Goal: Use online tool/utility: Use online tool/utility

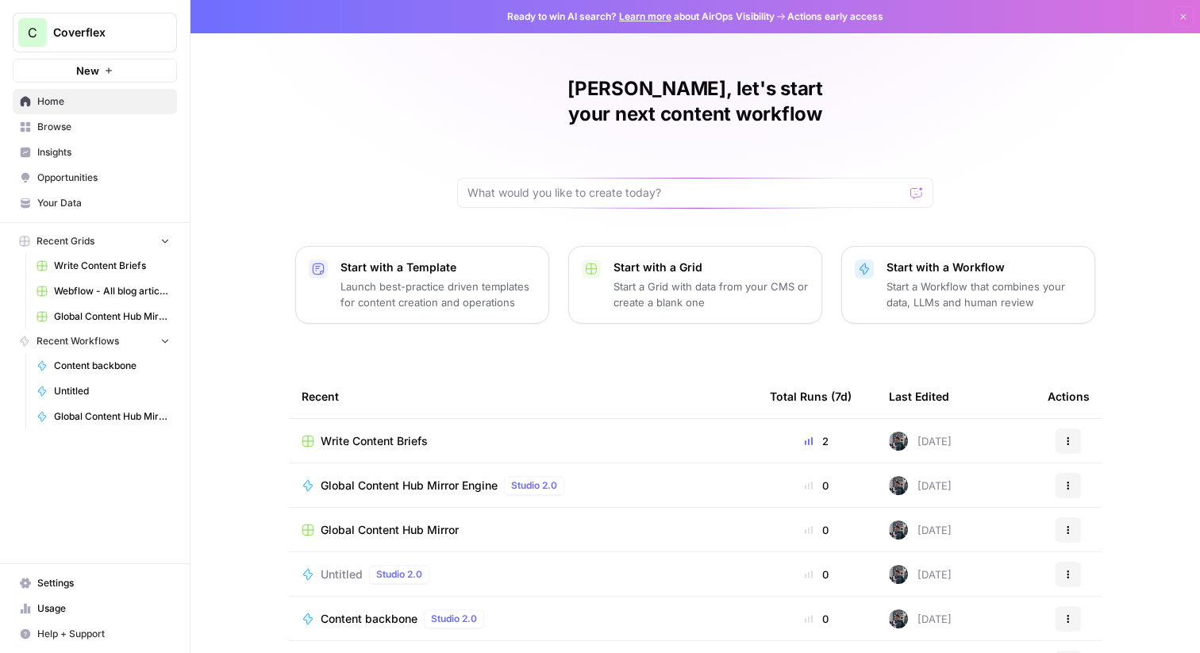
click at [140, 124] on span "Browse" at bounding box center [103, 127] width 133 height 14
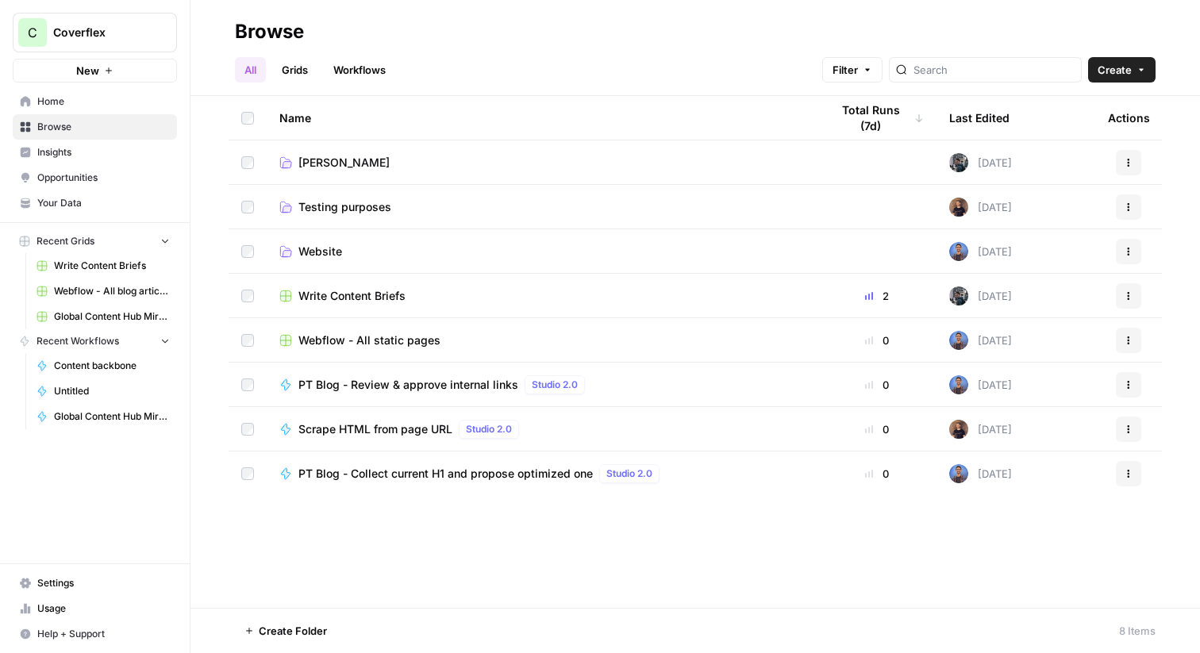
click at [433, 175] on td "[PERSON_NAME]" at bounding box center [542, 162] width 551 height 44
click at [395, 167] on link "[PERSON_NAME]" at bounding box center [541, 163] width 525 height 16
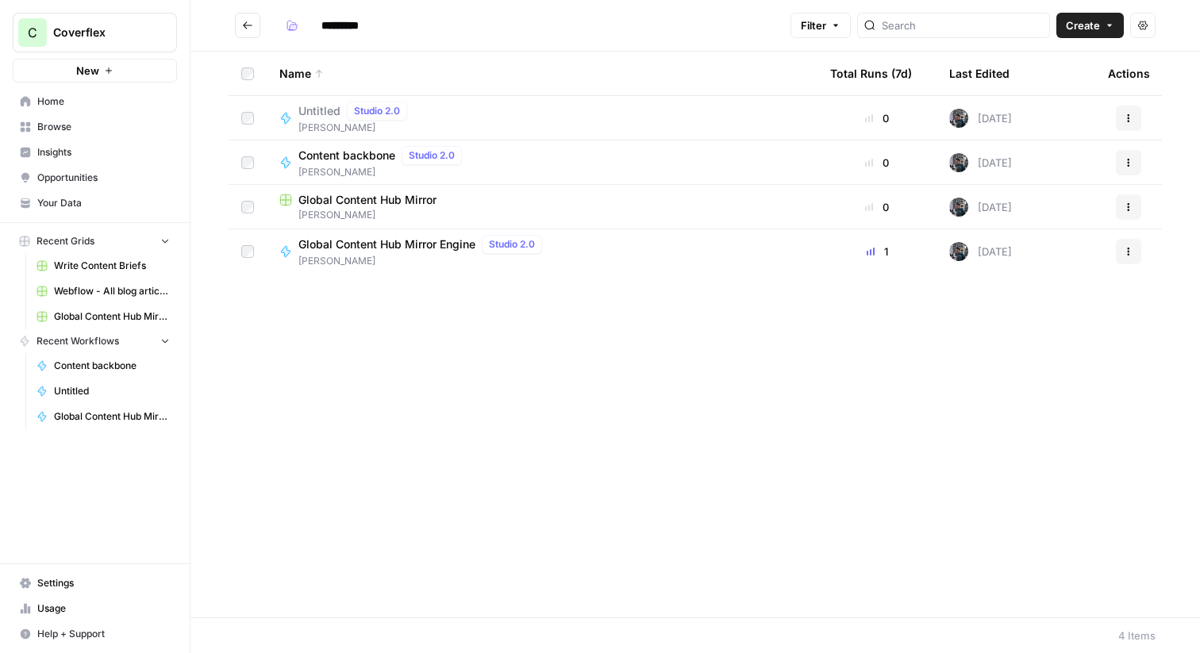
click at [513, 199] on div "Global Content Hub Mirror" at bounding box center [541, 200] width 525 height 16
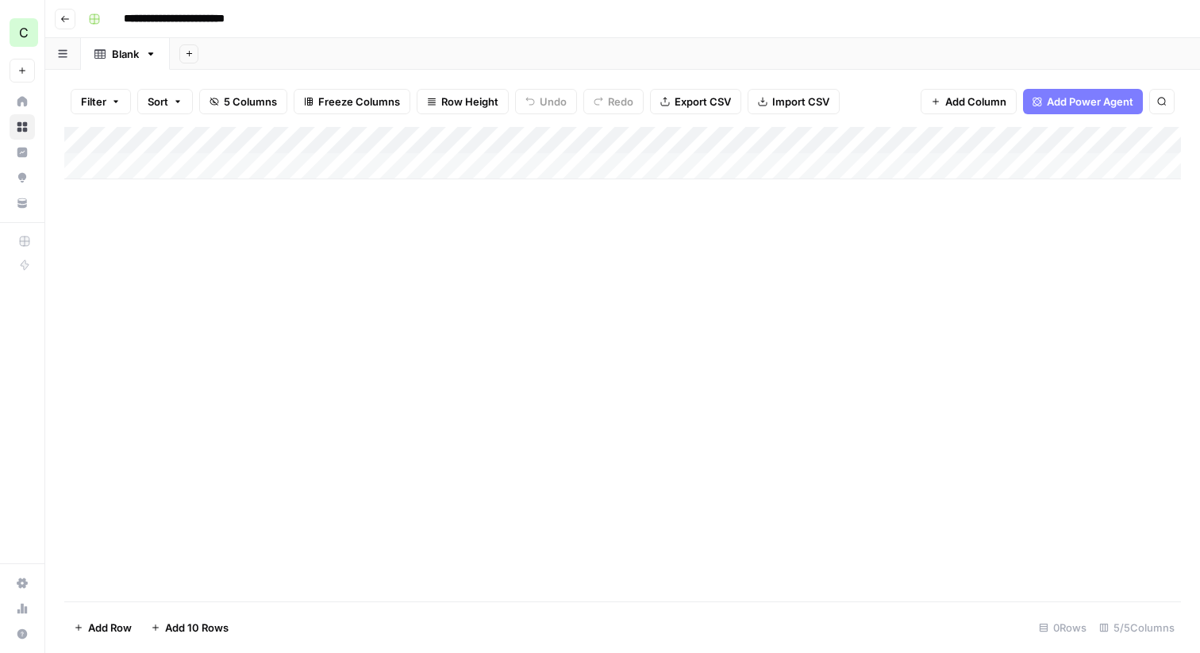
click at [56, 15] on button "Go back" at bounding box center [65, 19] width 21 height 21
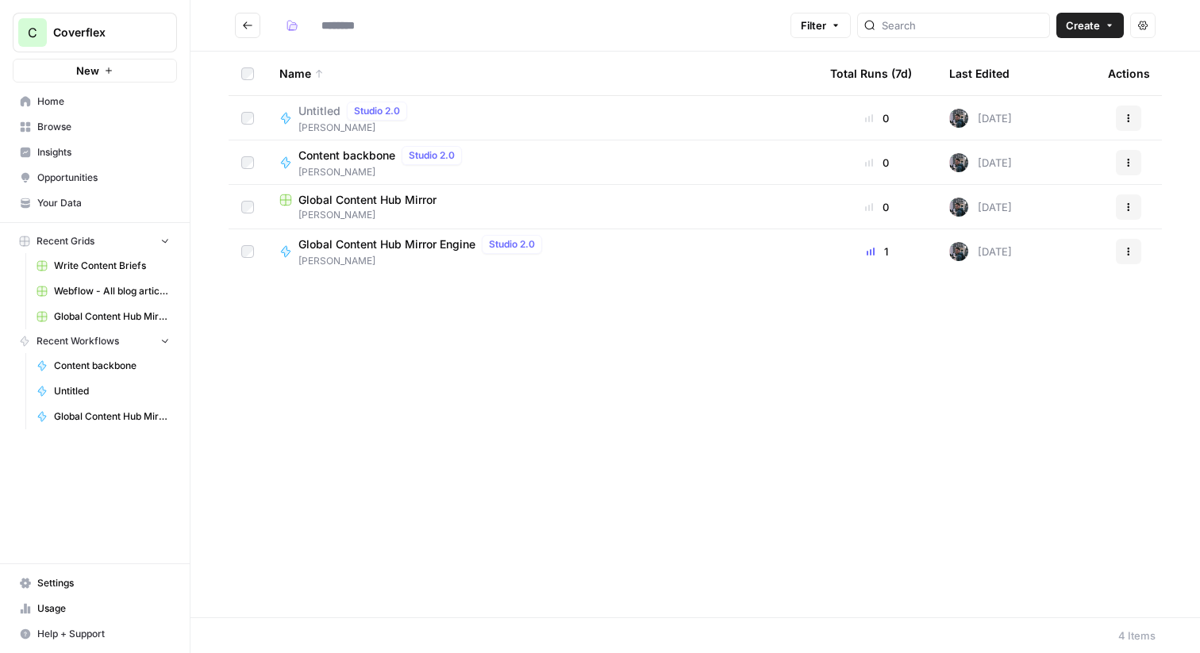
type input "*********"
click at [480, 205] on div "Global Content Hub Mirror" at bounding box center [541, 200] width 525 height 16
type input "*********"
click at [529, 146] on div "Content backbone Studio 2.0 Francisco" at bounding box center [541, 162] width 525 height 33
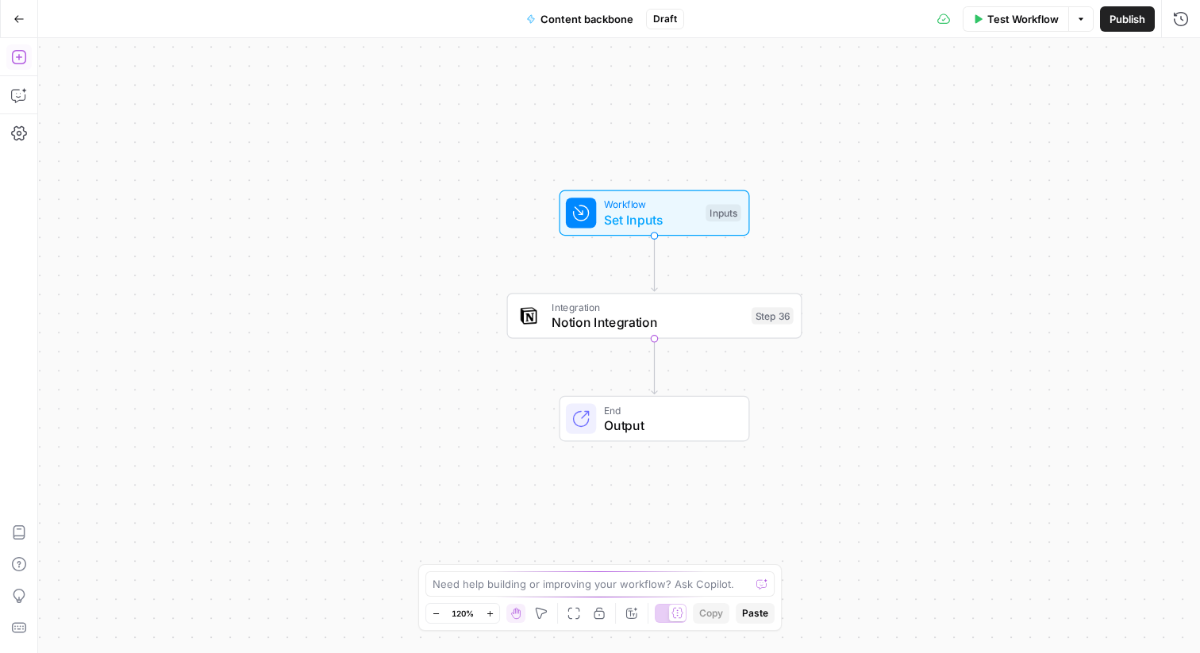
click at [17, 67] on button "Add Steps" at bounding box center [18, 56] width 25 height 25
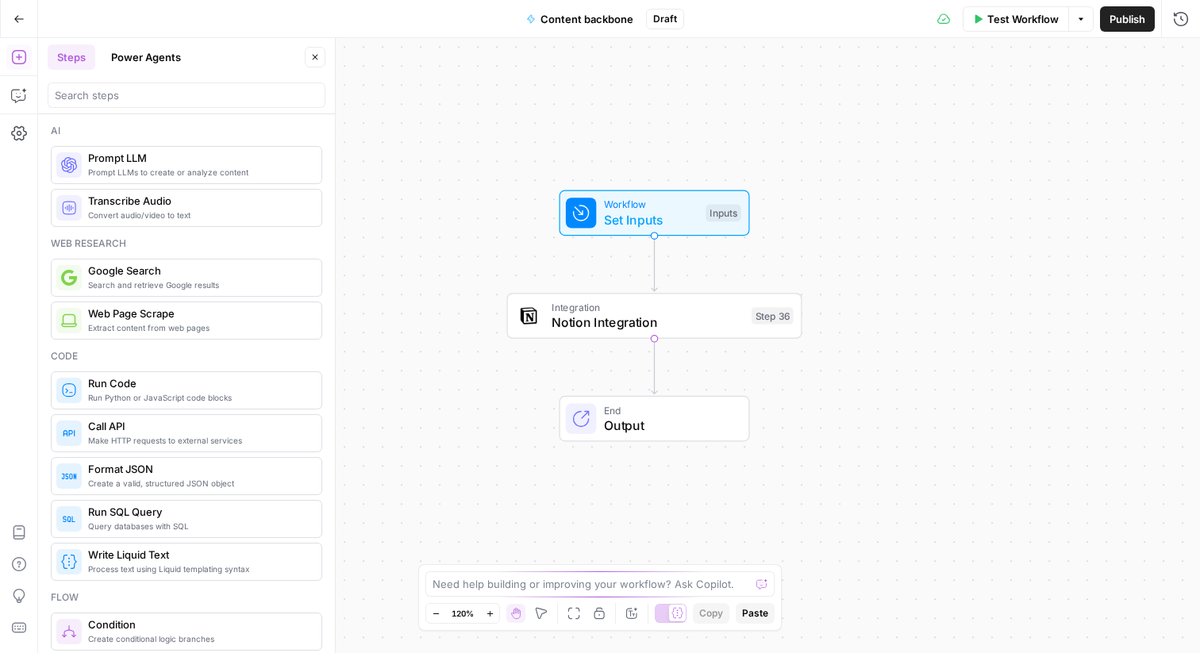
click at [135, 40] on header "Steps Power Agents Close" at bounding box center [186, 76] width 297 height 76
click at [135, 55] on button "Power Agents" at bounding box center [146, 56] width 89 height 25
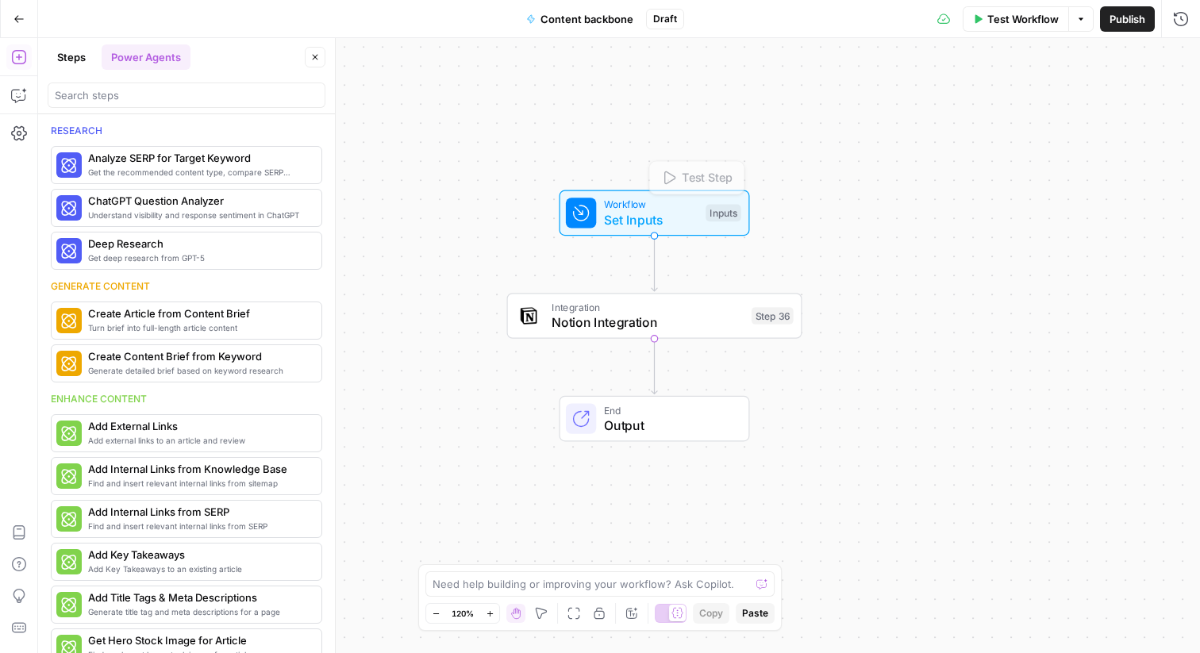
click at [491, 232] on div "Workflow Set Inputs Inputs Test Step Integration Notion Integration Step 36 End…" at bounding box center [619, 345] width 1162 height 615
click at [566, 311] on span "Integration" at bounding box center [647, 307] width 192 height 15
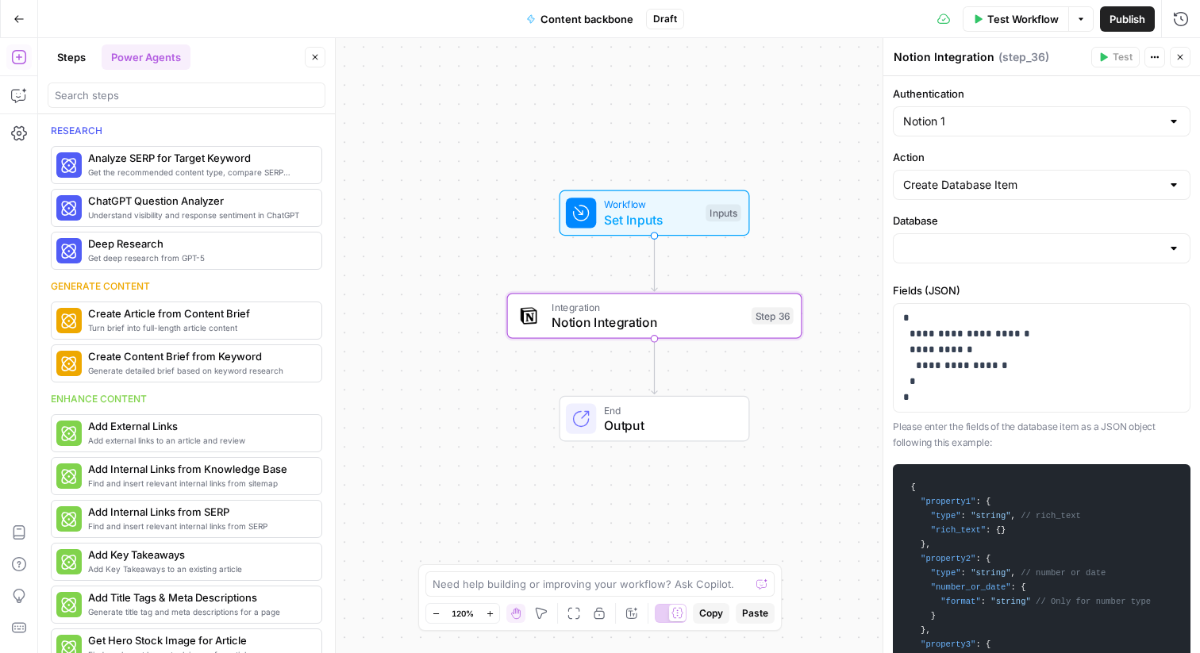
type input "Global Content Hub"
click at [763, 243] on div "Workflow Set Inputs Inputs Integration Notion Integration Step 36 Copy step Del…" at bounding box center [619, 345] width 1162 height 615
click at [65, 57] on button "Steps" at bounding box center [72, 56] width 48 height 25
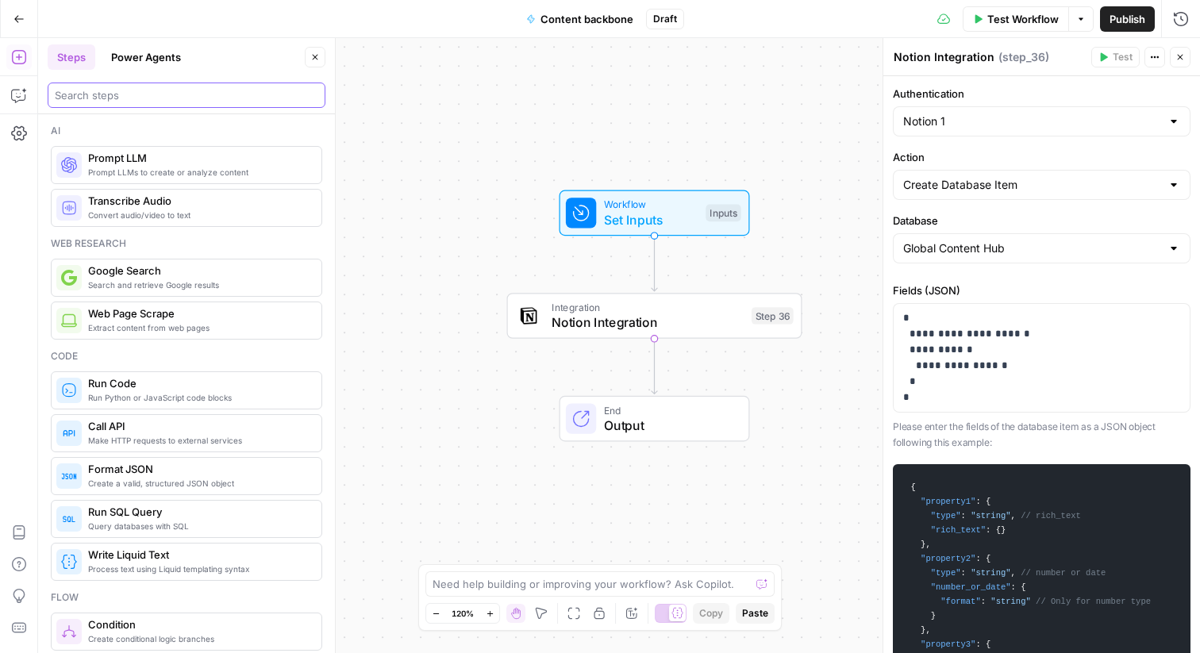
click at [113, 91] on input "search" at bounding box center [186, 95] width 263 height 16
type input "cron"
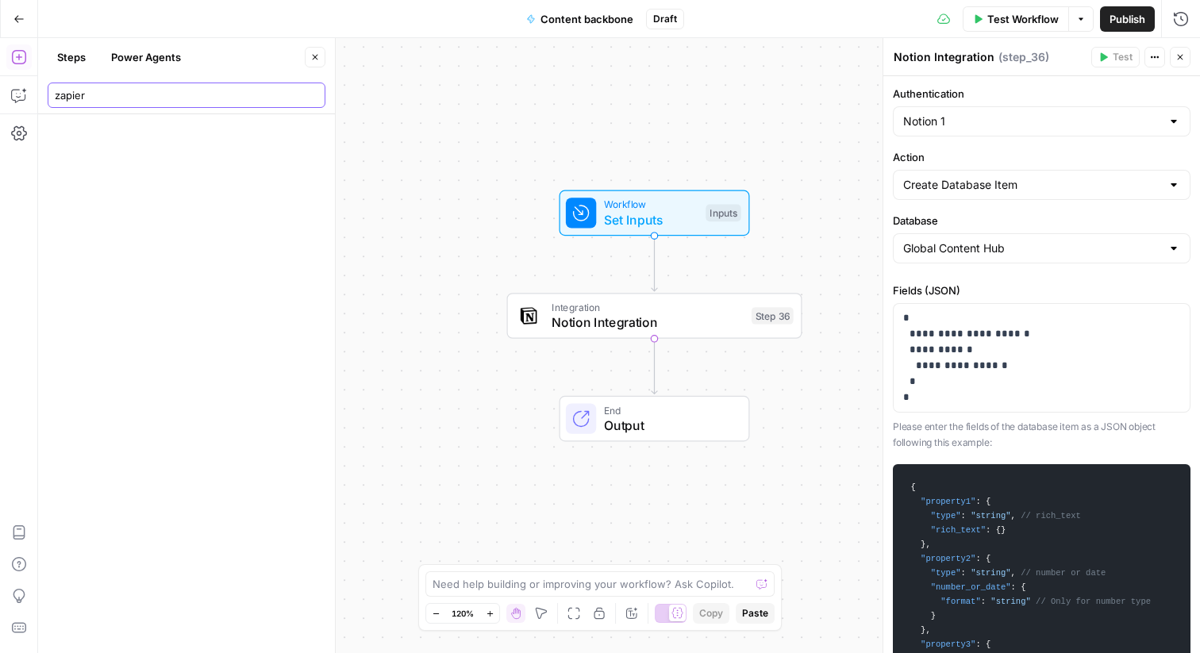
type input "zapie"
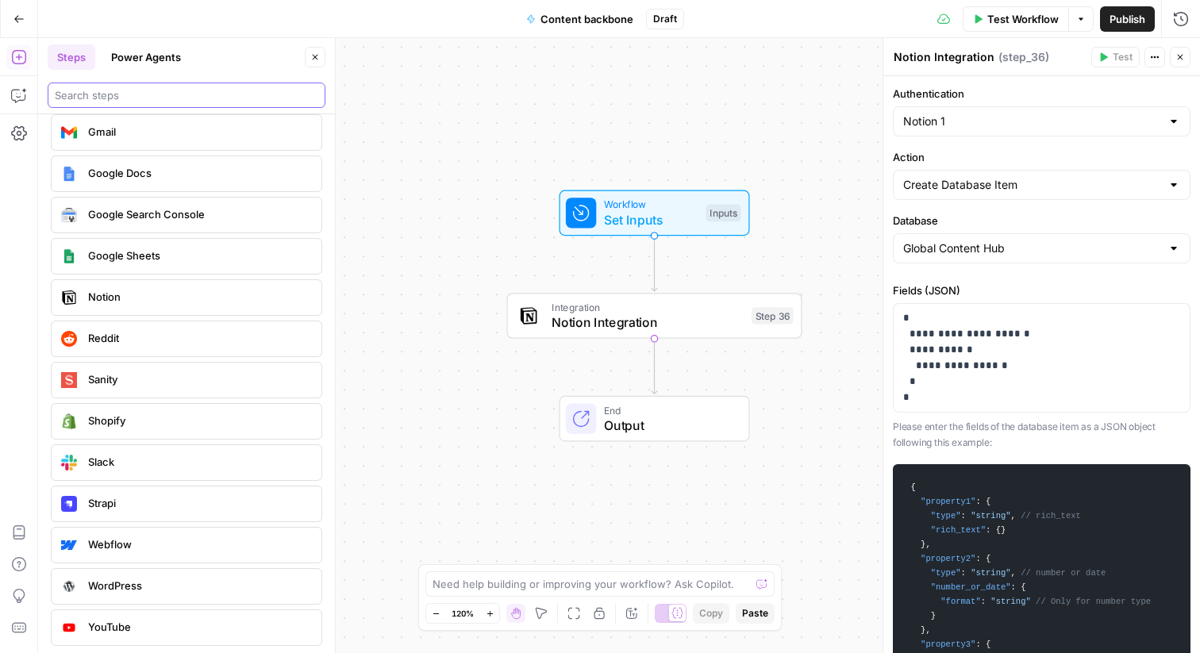
scroll to position [3005, 0]
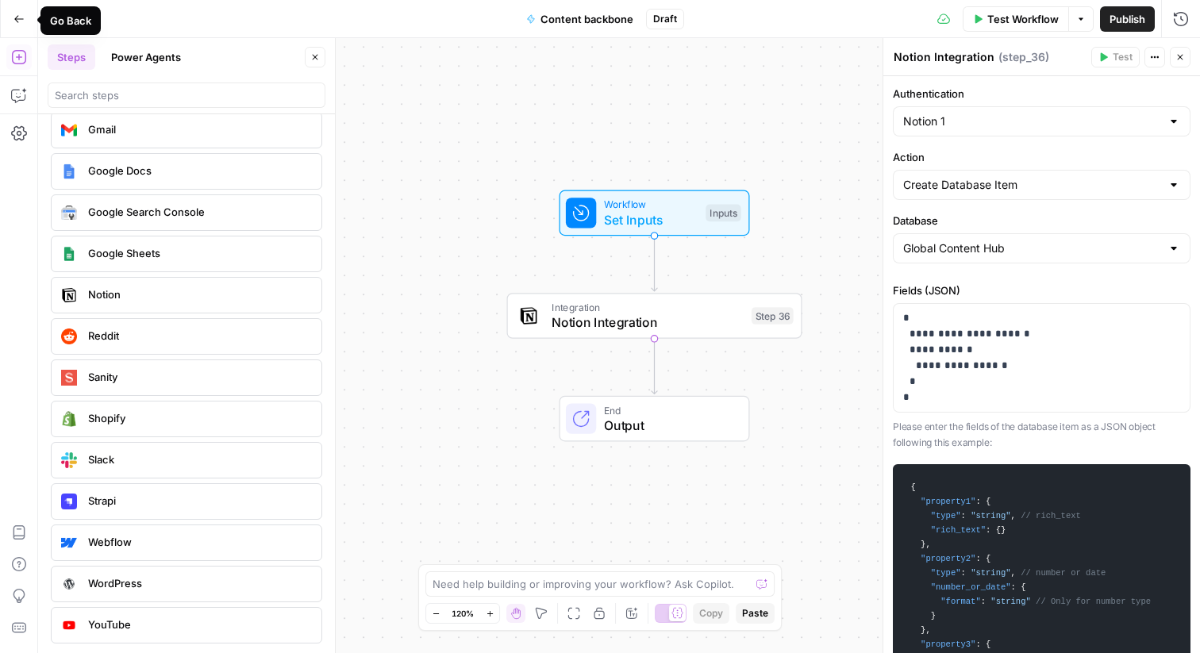
click at [7, 17] on button "Go Back" at bounding box center [19, 19] width 29 height 29
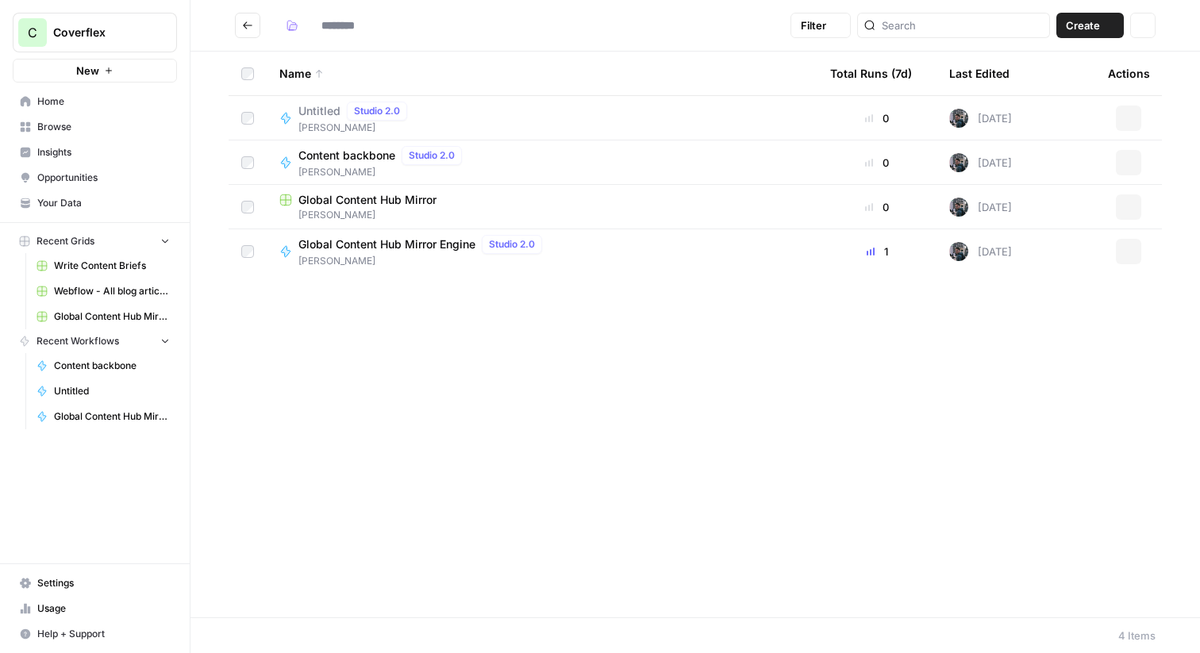
type input "*********"
click at [508, 121] on div "Untitled Studio 2.0 Francisco" at bounding box center [541, 118] width 525 height 33
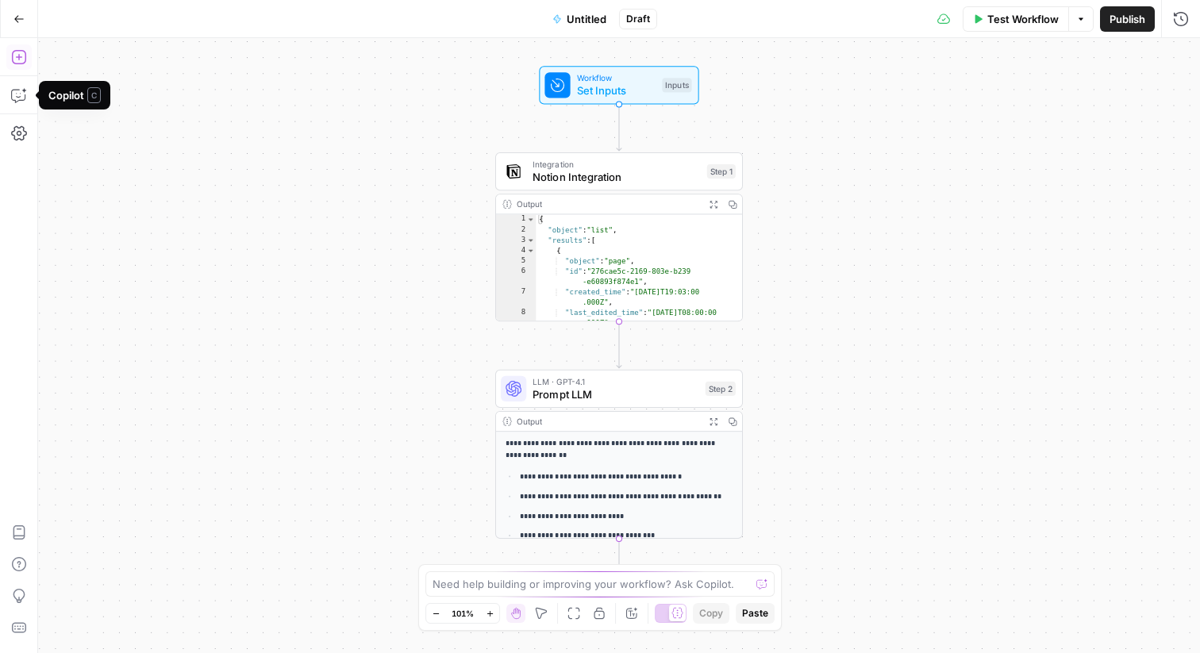
click at [22, 52] on icon "button" at bounding box center [19, 57] width 16 height 16
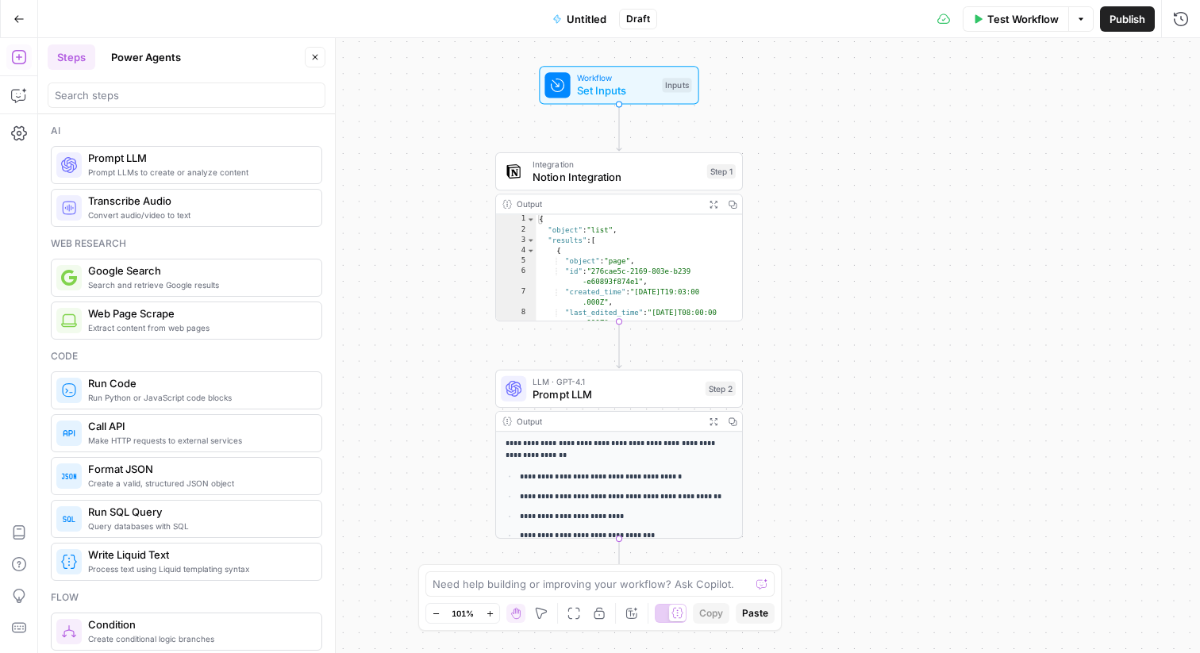
click at [129, 48] on button "Power Agents" at bounding box center [146, 56] width 89 height 25
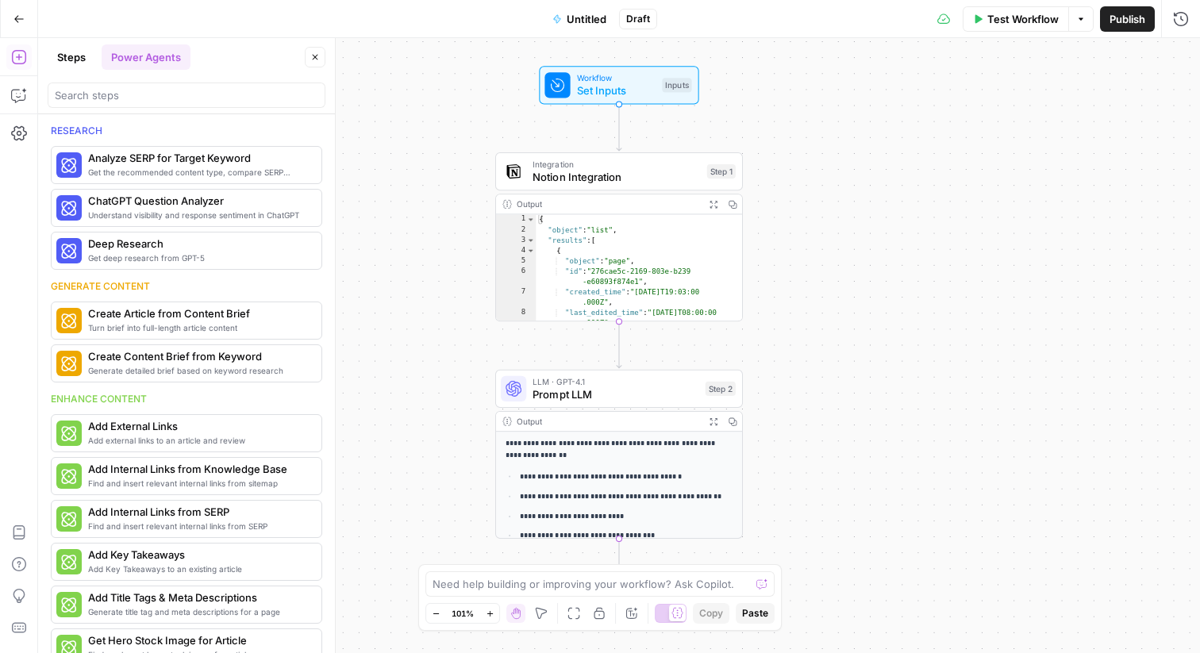
click at [16, 20] on icon "button" at bounding box center [19, 18] width 10 height 7
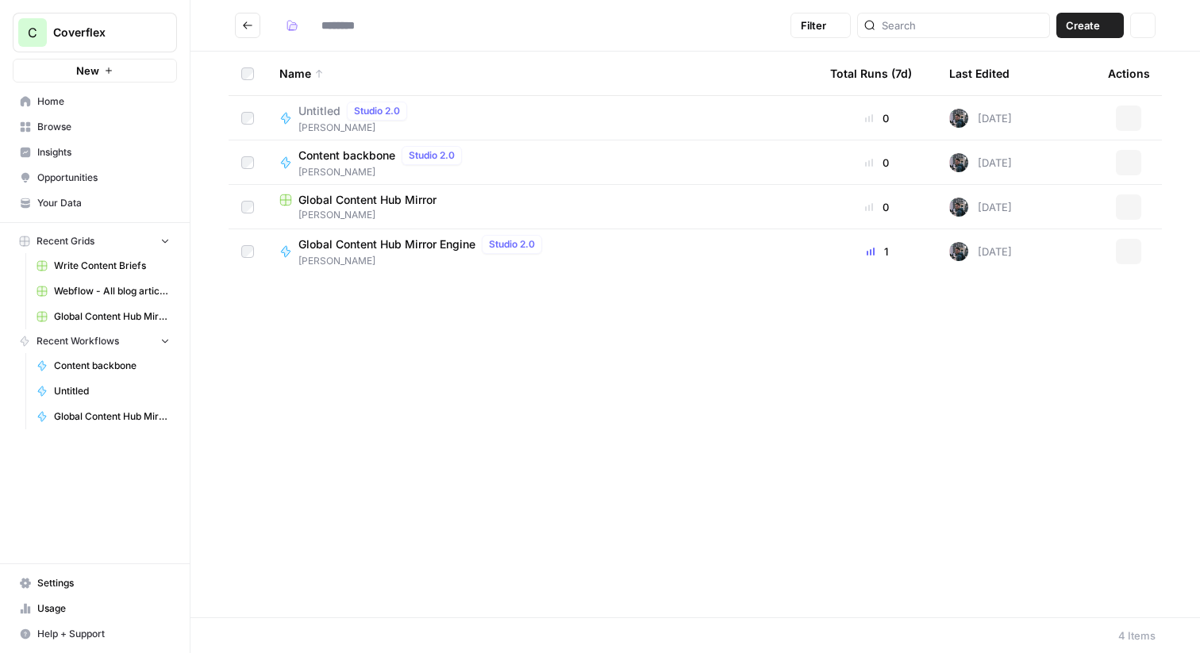
type input "*********"
click at [492, 212] on span "[PERSON_NAME]" at bounding box center [541, 215] width 525 height 14
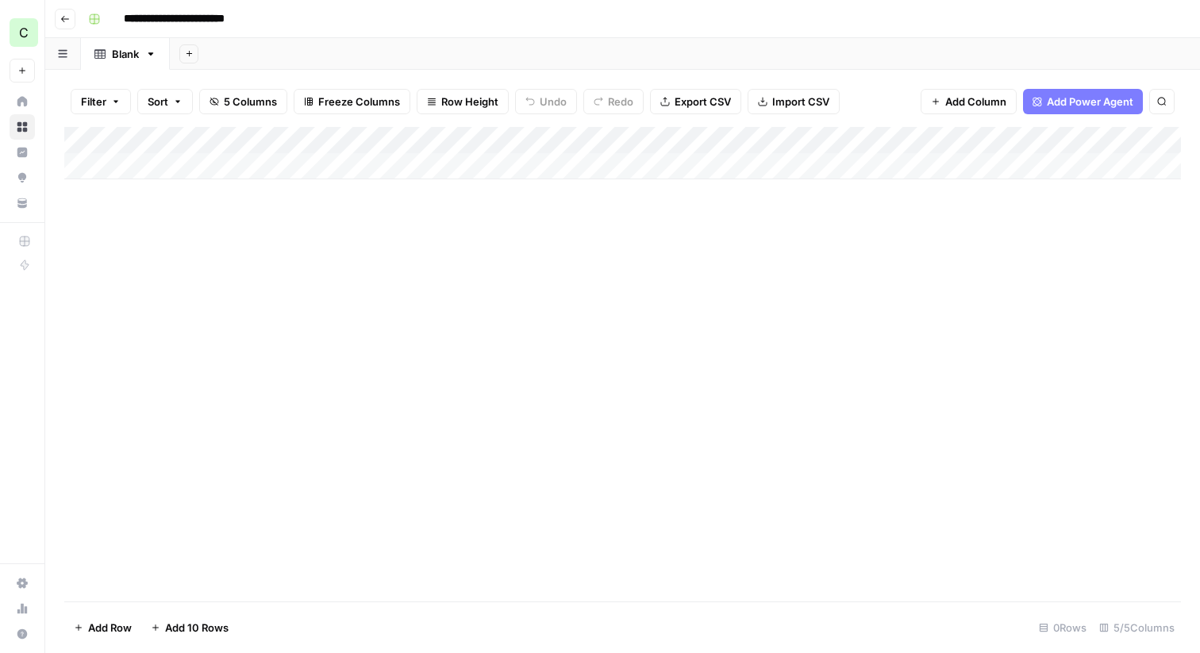
click at [72, 14] on button "Go back" at bounding box center [65, 19] width 21 height 21
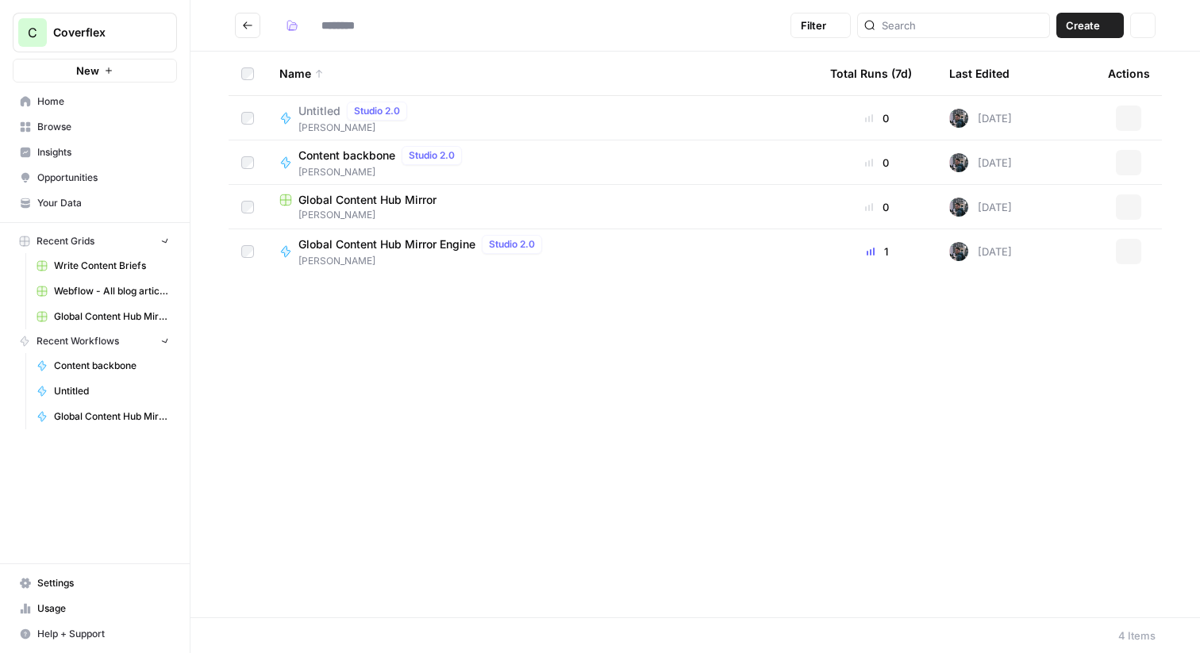
type input "*********"
click at [252, 24] on icon "Go back" at bounding box center [247, 25] width 11 height 11
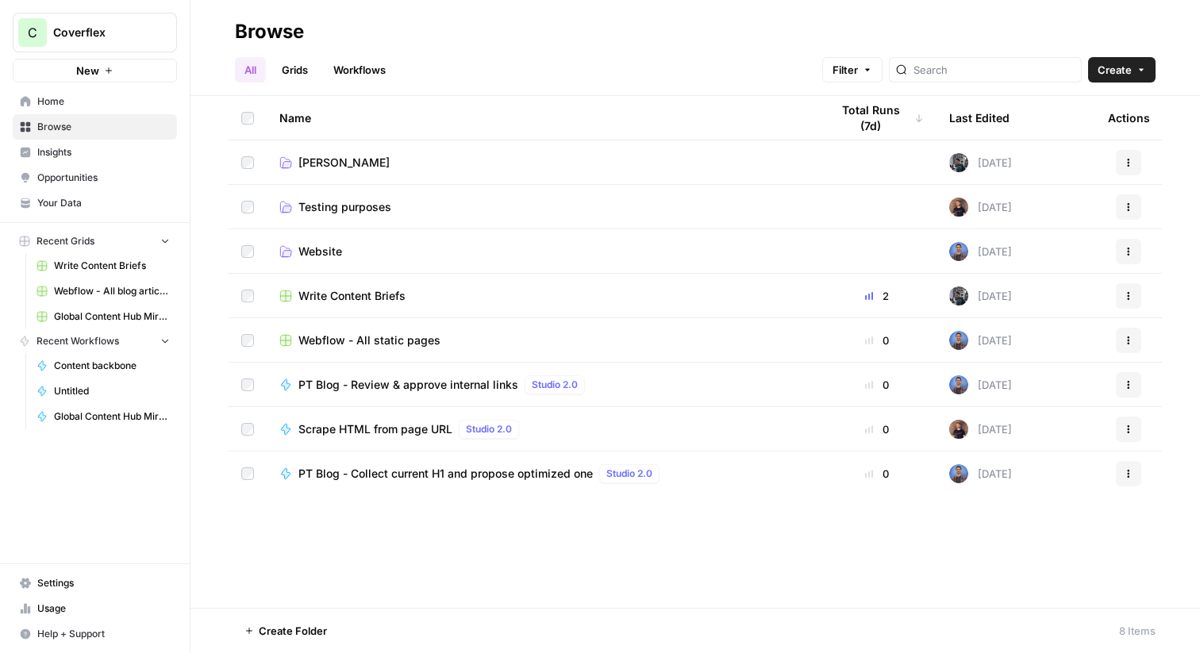
click at [428, 213] on link "Testing purposes" at bounding box center [541, 207] width 525 height 16
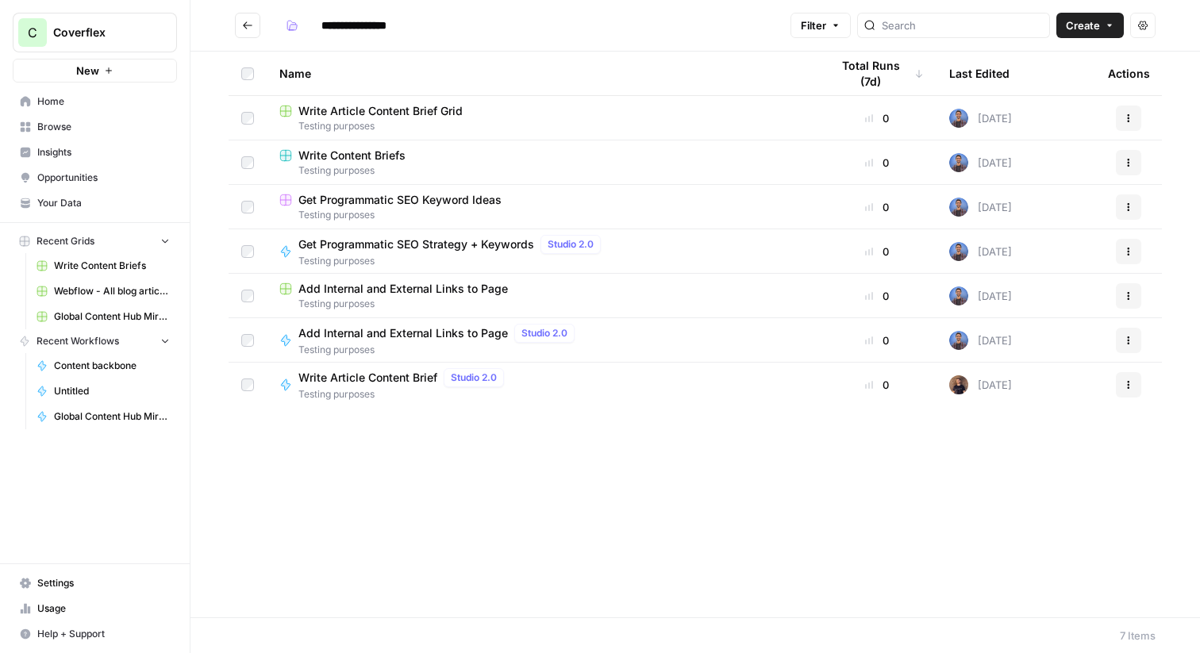
click at [425, 378] on span "Write Article Content Brief" at bounding box center [367, 378] width 139 height 16
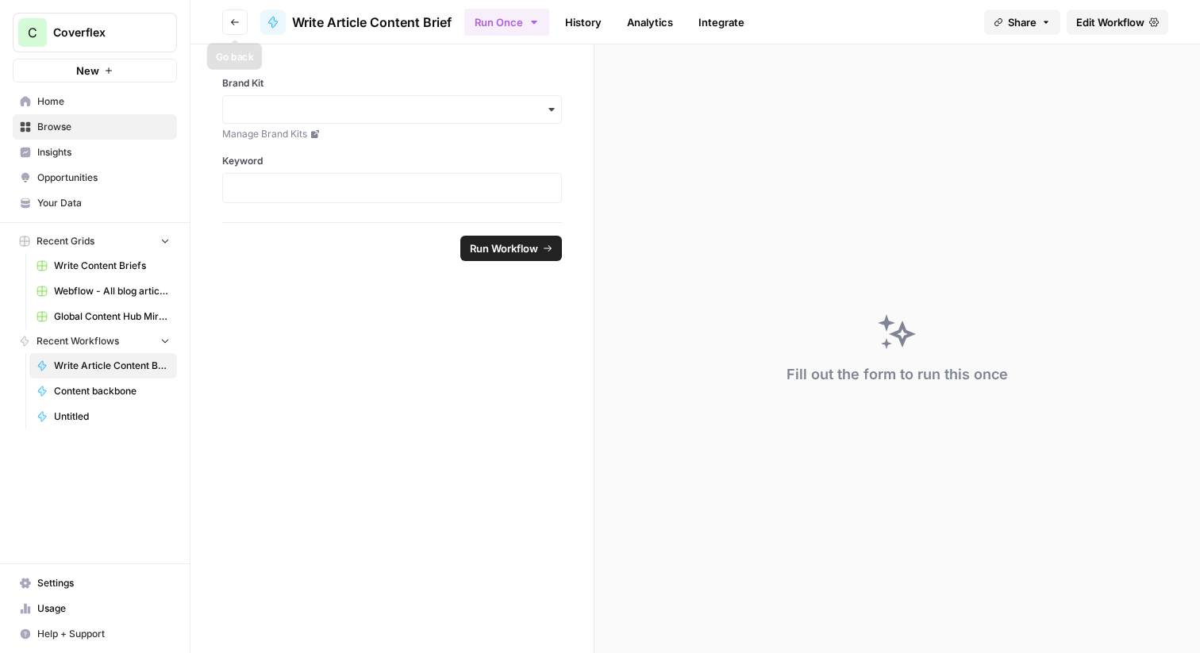
click at [226, 14] on button "Go back" at bounding box center [234, 22] width 25 height 25
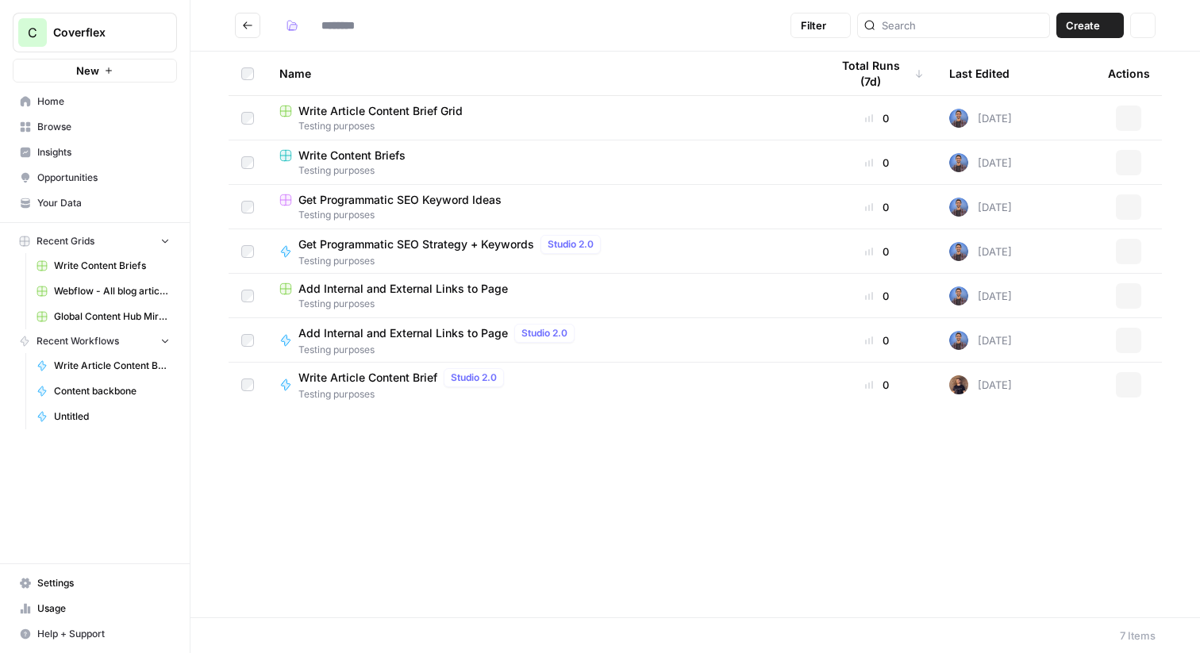
type input "**********"
click at [621, 382] on div "Write Article Content Brief Studio 2.0 Testing purposes" at bounding box center [541, 384] width 525 height 33
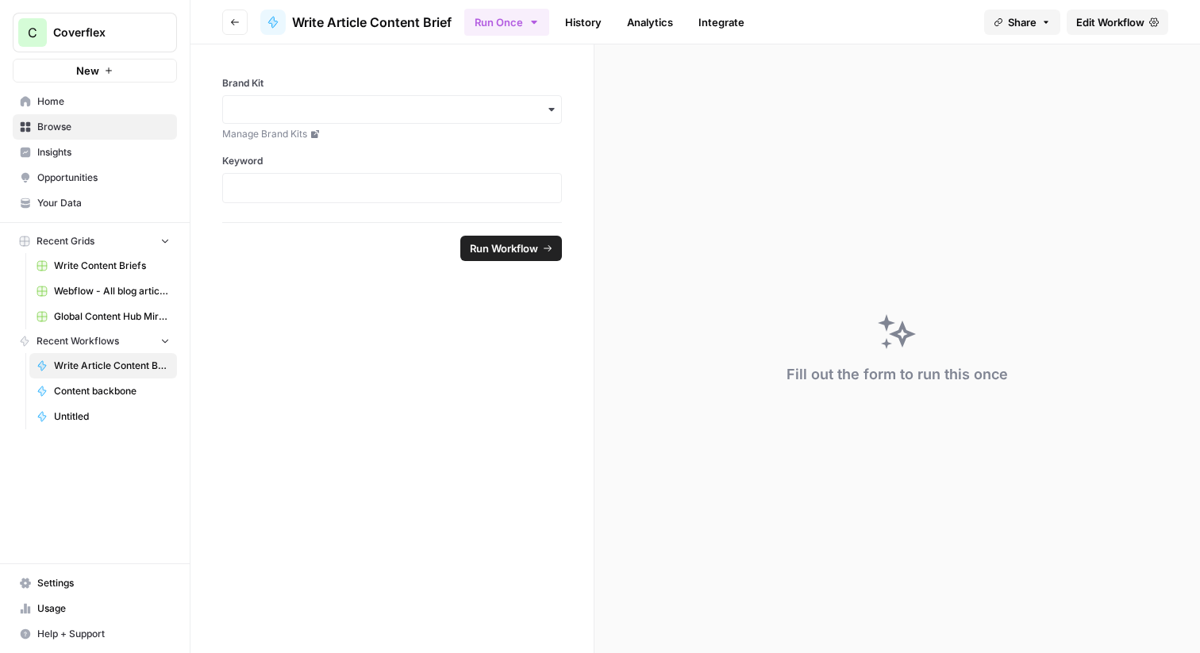
click at [235, 22] on icon "button" at bounding box center [235, 22] width 10 height 10
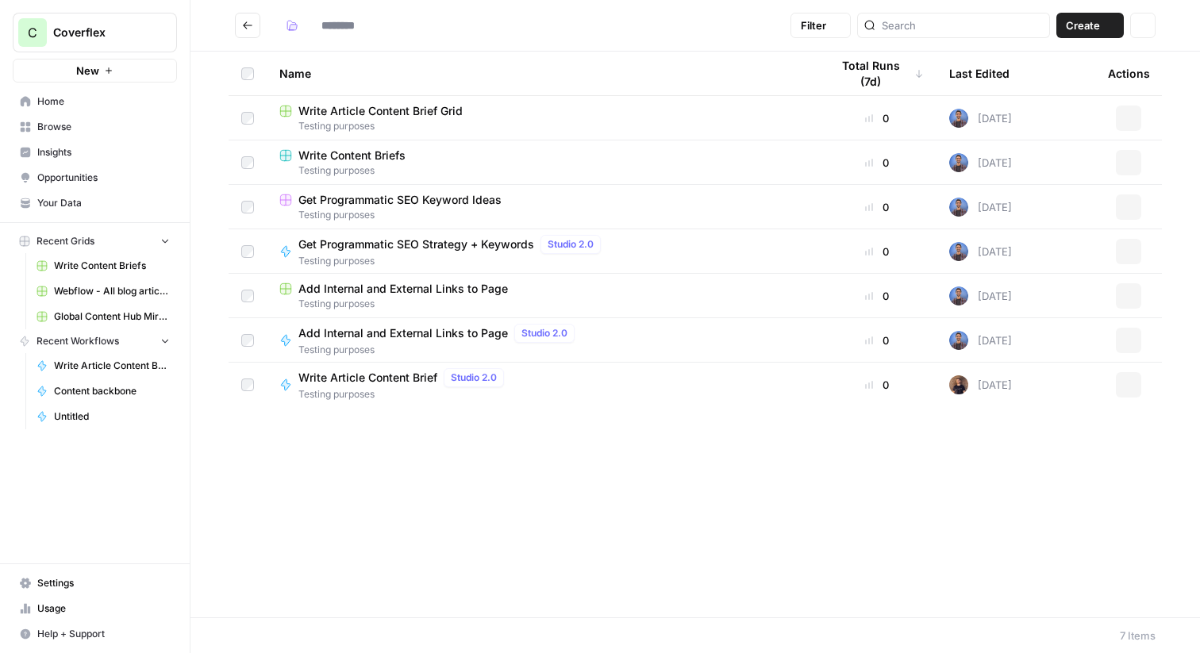
type input "**********"
click at [635, 105] on div "Write Article Content Brief Grid" at bounding box center [541, 111] width 525 height 16
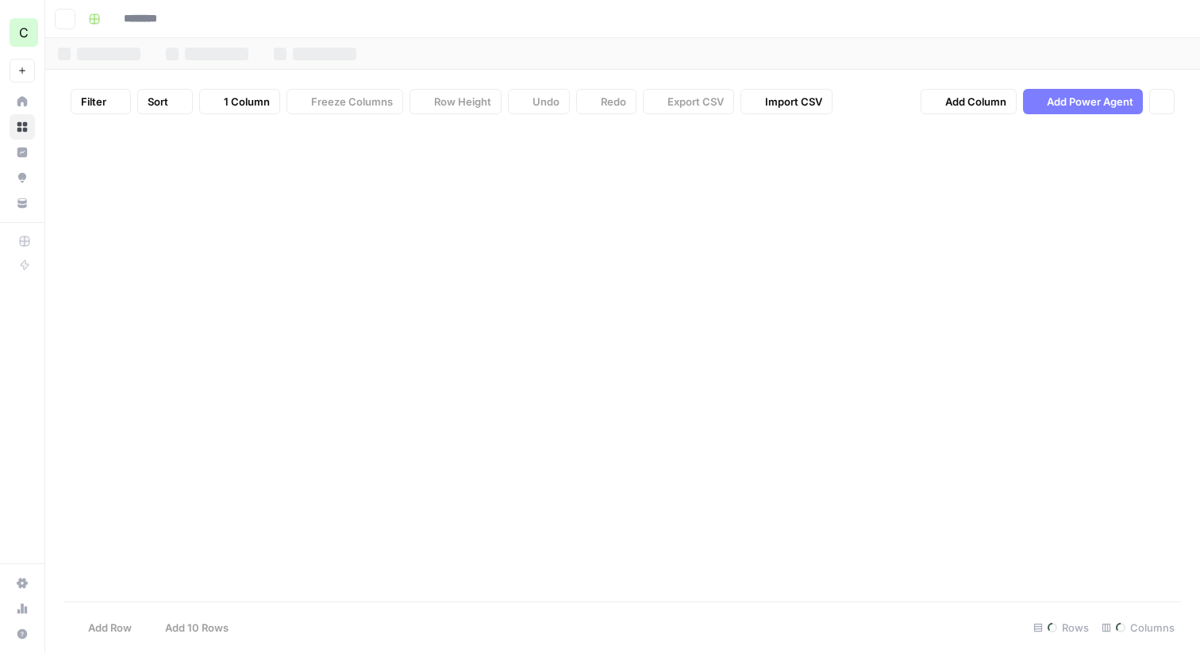
type input "**********"
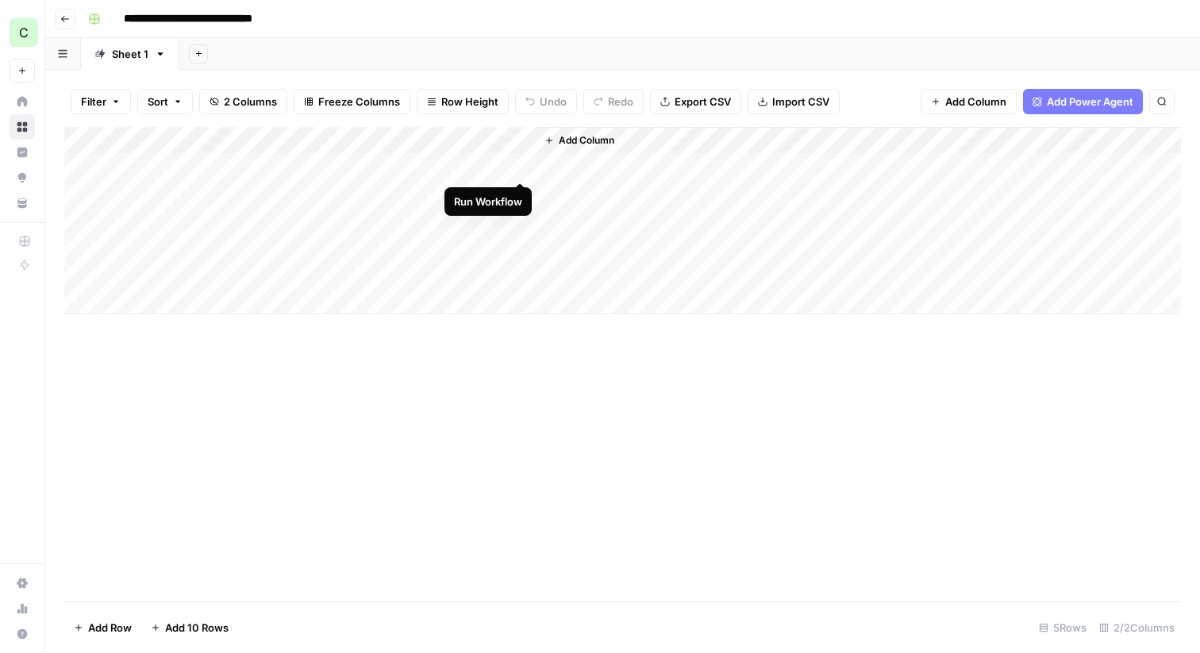
click at [521, 167] on div "Add Column" at bounding box center [622, 220] width 1116 height 187
click at [469, 165] on div "Add Column" at bounding box center [622, 220] width 1116 height 187
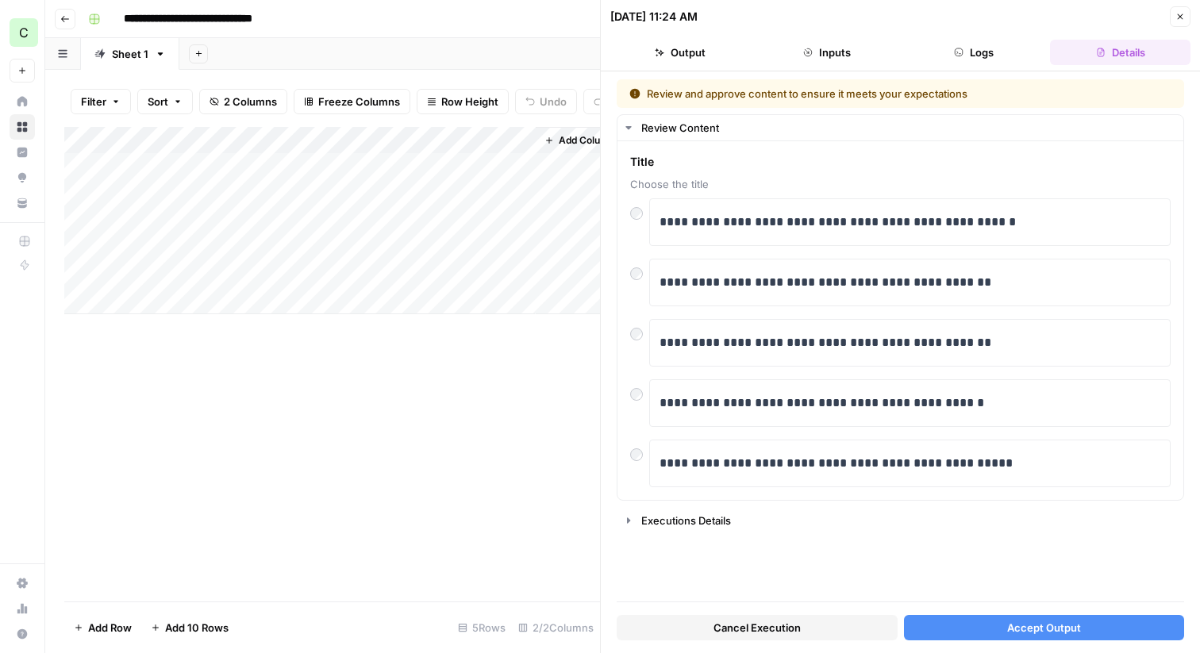
click at [1032, 620] on span "Accept Output" at bounding box center [1044, 628] width 74 height 16
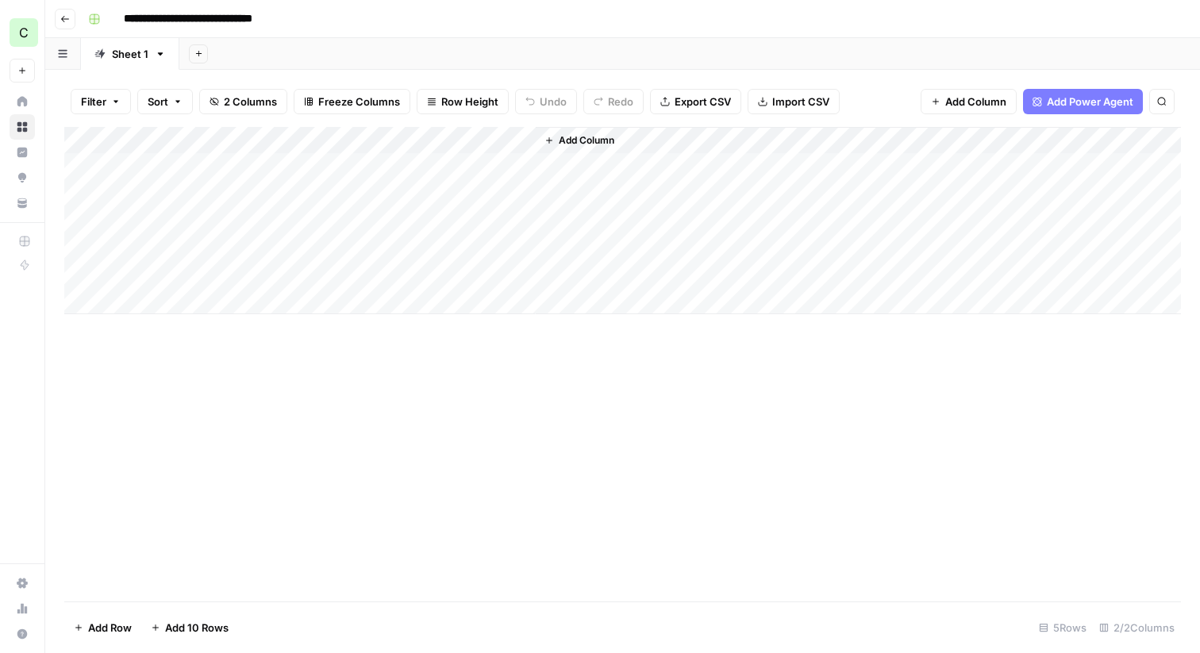
click at [459, 170] on div "Add Column" at bounding box center [622, 220] width 1116 height 187
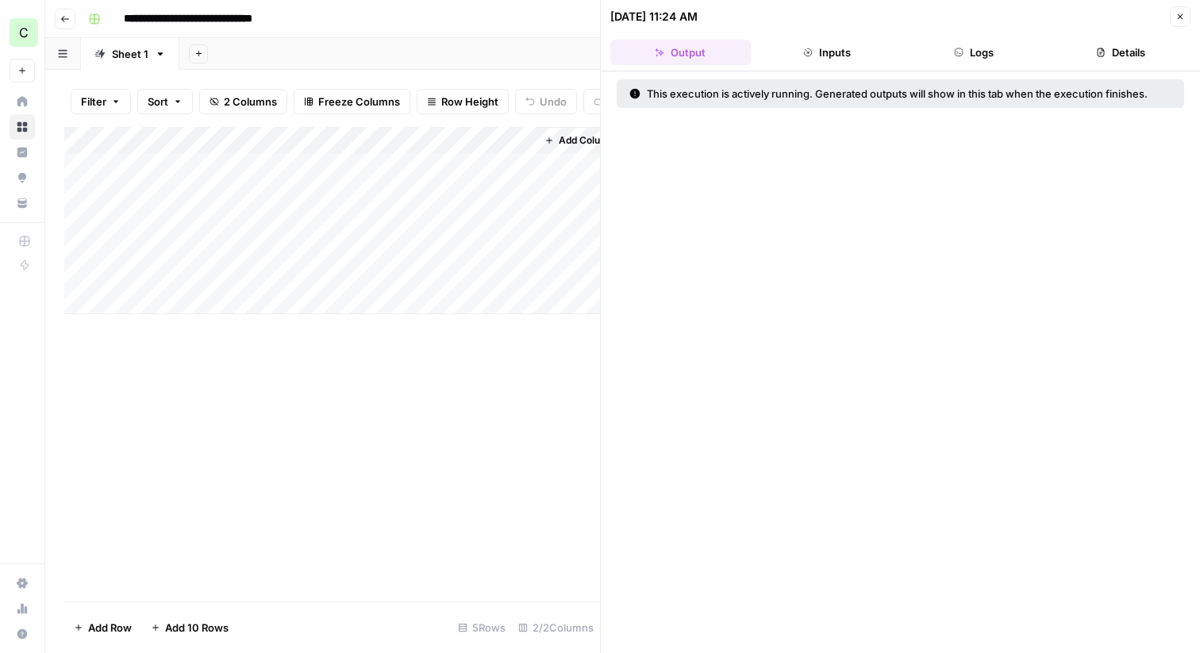
click at [530, 255] on div "Add Column" at bounding box center [332, 220] width 536 height 187
click at [466, 458] on div "Add Column" at bounding box center [332, 364] width 536 height 474
click at [1180, 587] on icon "close" at bounding box center [1177, 590] width 8 height 8
click at [1027, 40] on button "Logs" at bounding box center [974, 52] width 140 height 25
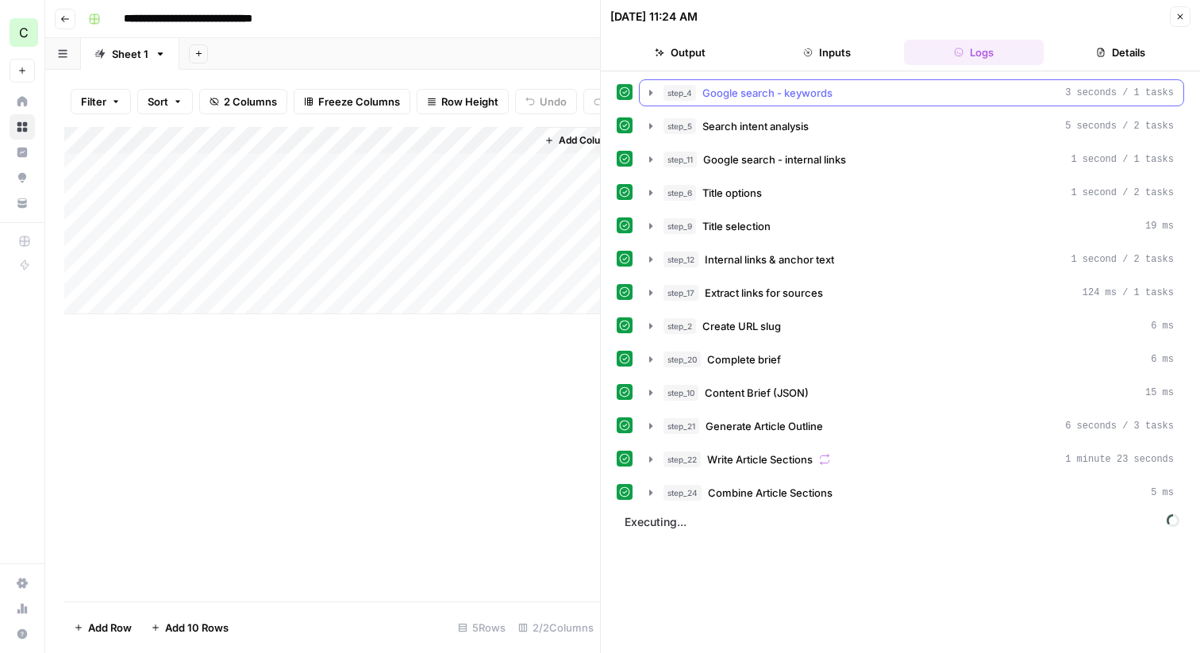
click at [654, 93] on icon "button" at bounding box center [650, 92] width 13 height 13
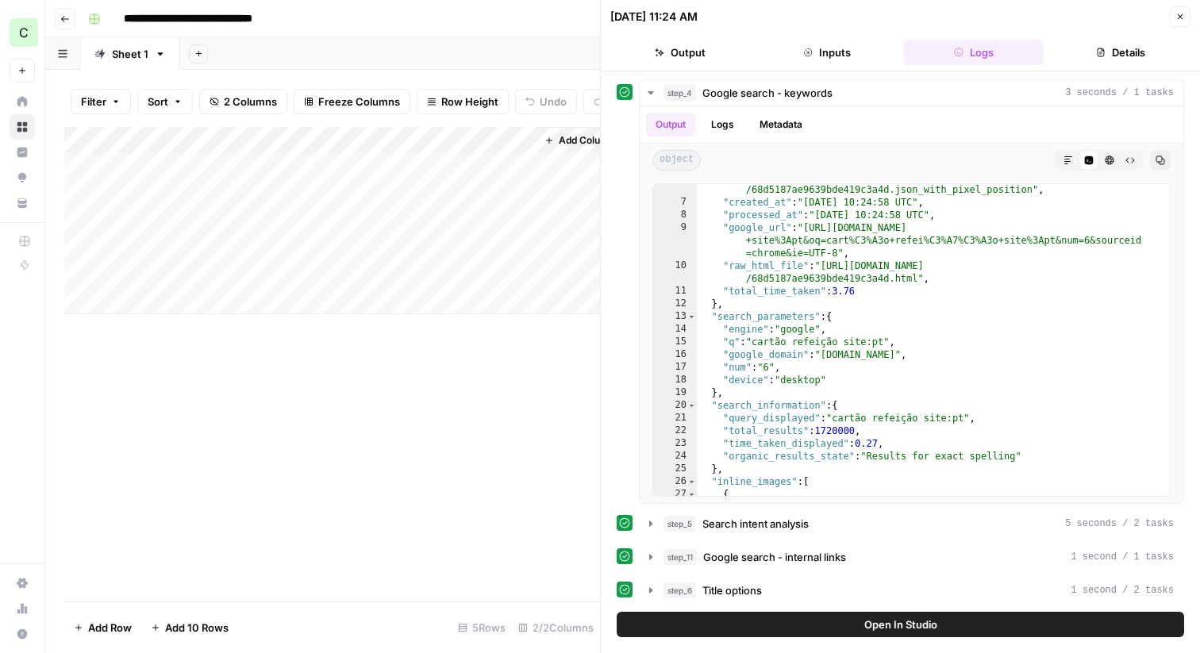
scroll to position [92, 0]
drag, startPoint x: 771, startPoint y: 341, endPoint x: 870, endPoint y: 343, distance: 98.4
click at [870, 343] on div ""pixel_position_endpoint" : "[URL][DOMAIN_NAME] /68d5187ae9639bde419c3a4d.json_…" at bounding box center [933, 349] width 473 height 363
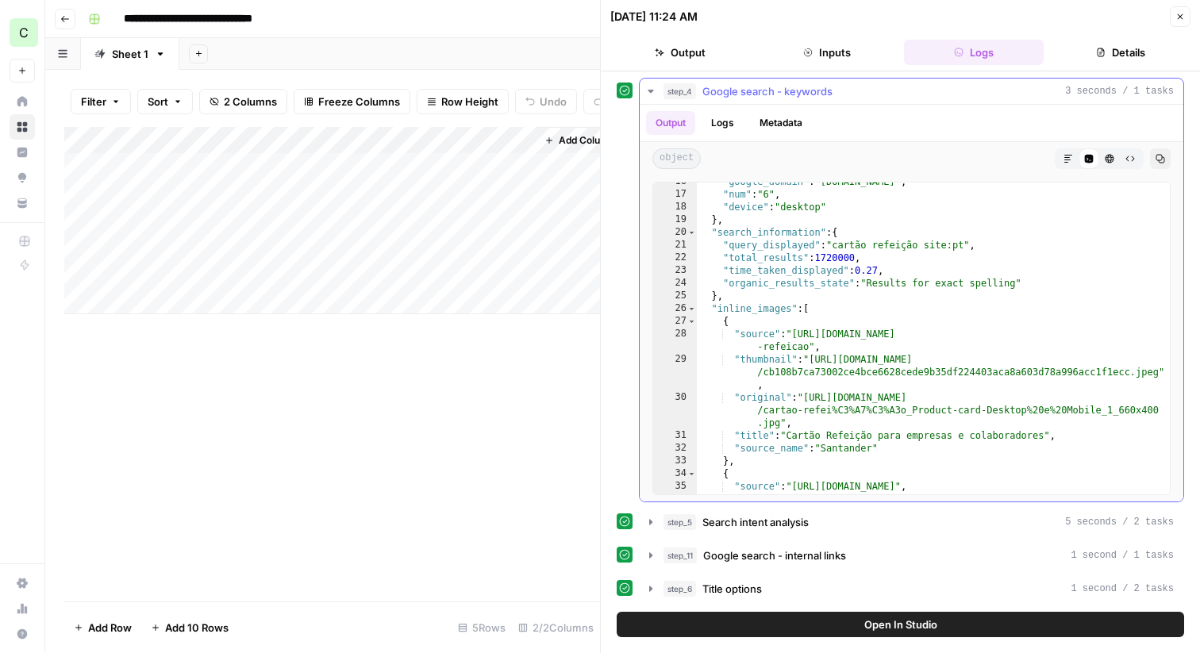
scroll to position [271, 0]
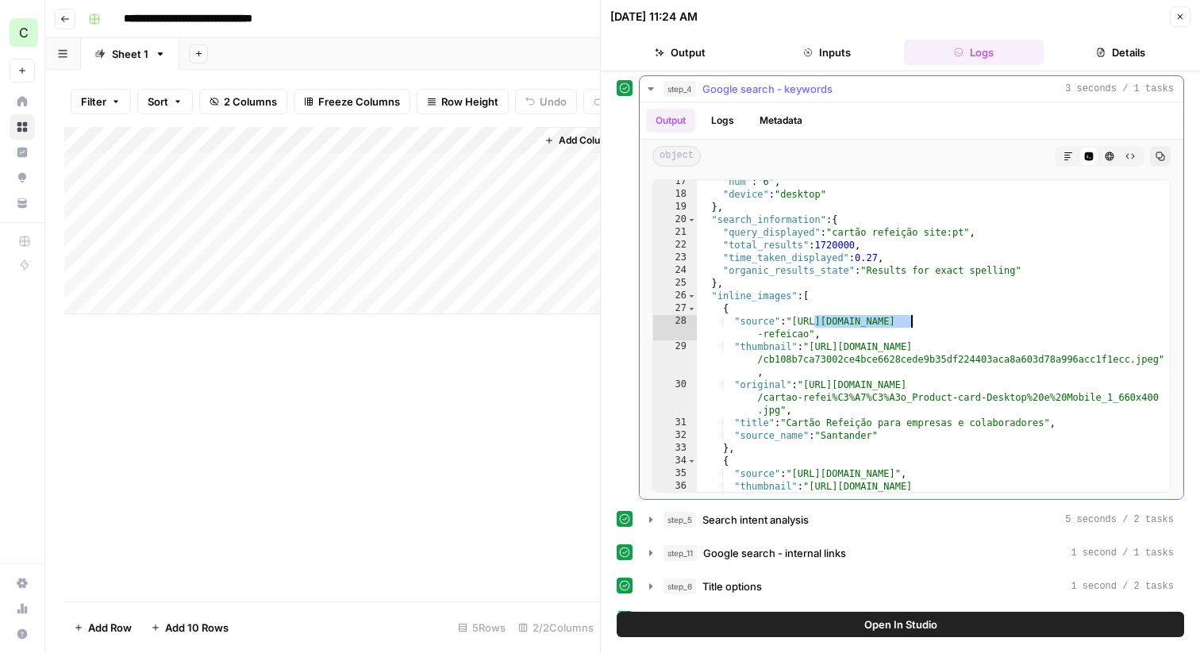
drag, startPoint x: 816, startPoint y: 320, endPoint x: 899, endPoint y: 312, distance: 83.7
click at [901, 313] on div ""num" : "6" , "device" : "desktop" } , "search_information" : { "query_displaye…" at bounding box center [933, 356] width 473 height 363
click at [897, 317] on div ""num" : "6" , "device" : "desktop" } , "search_information" : { "query_displaye…" at bounding box center [933, 356] width 473 height 363
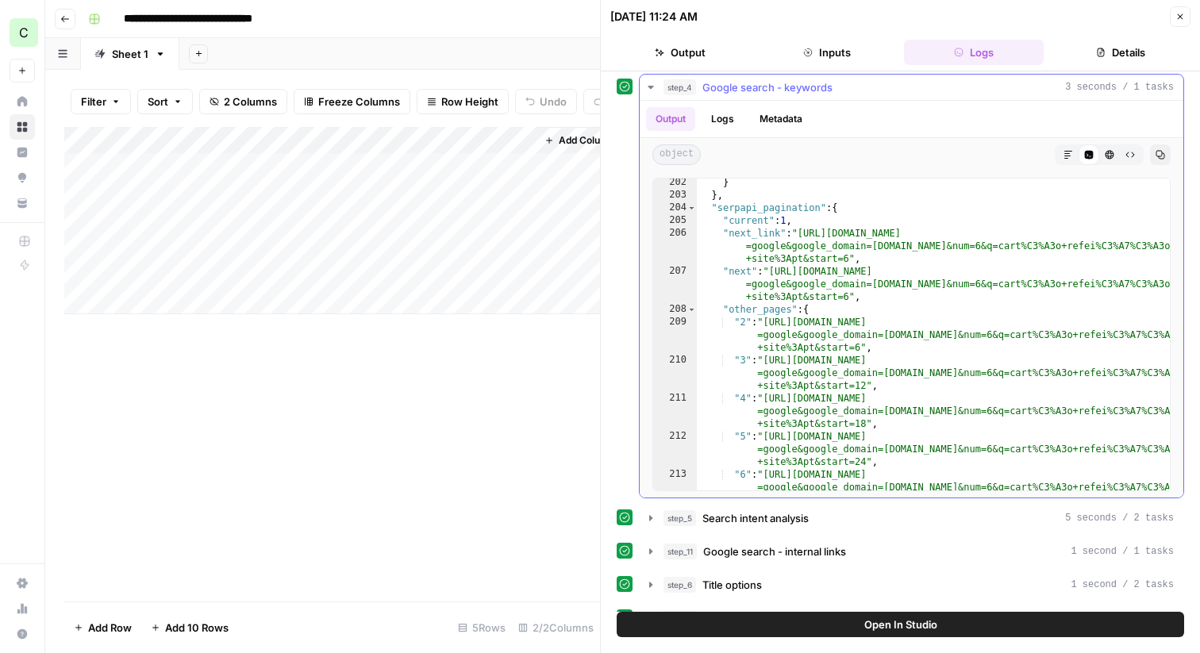
scroll to position [3951, 0]
drag, startPoint x: 804, startPoint y: 234, endPoint x: 915, endPoint y: 236, distance: 111.1
click at [915, 236] on div "} } , "serpapi_pagination" : { "current" : 1 , "next_link" : "[URL][DOMAIN_NAME…" at bounding box center [933, 357] width 473 height 363
type textarea "**********"
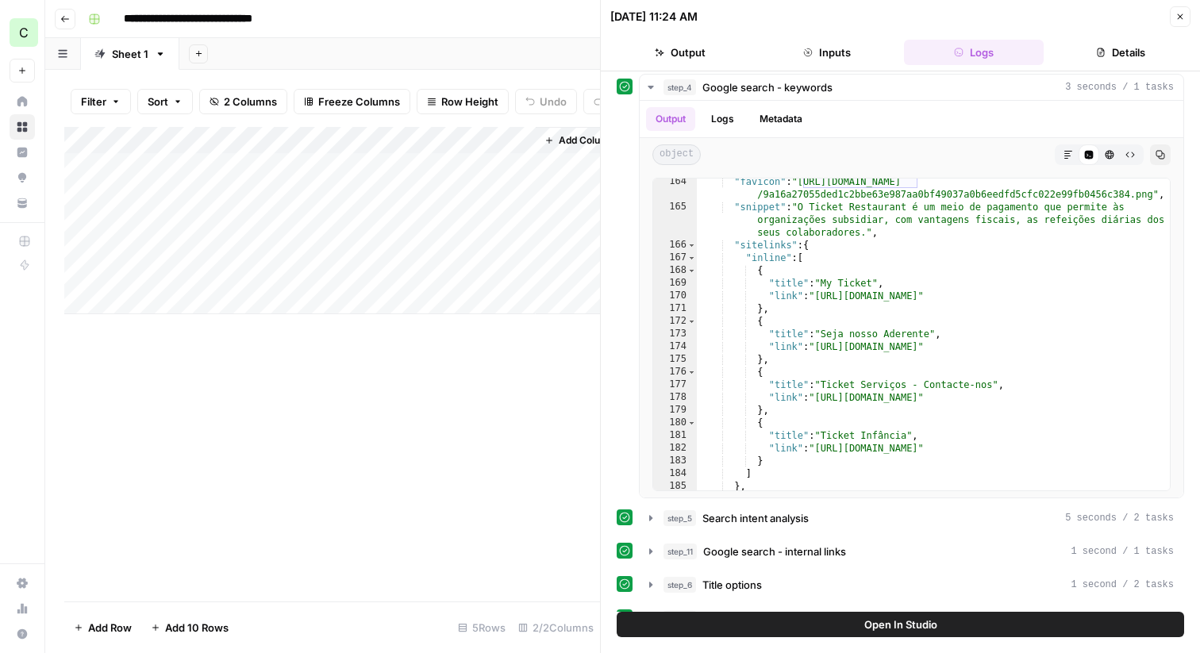
scroll to position [2628, 0]
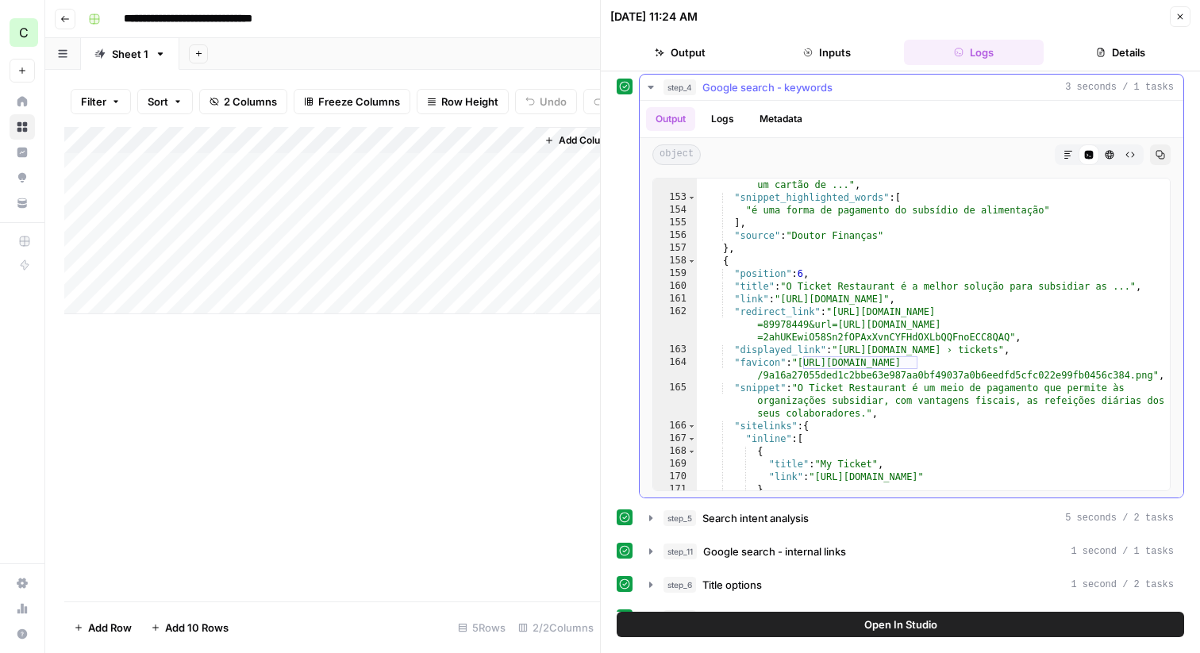
click at [649, 88] on icon "button" at bounding box center [650, 87] width 13 height 13
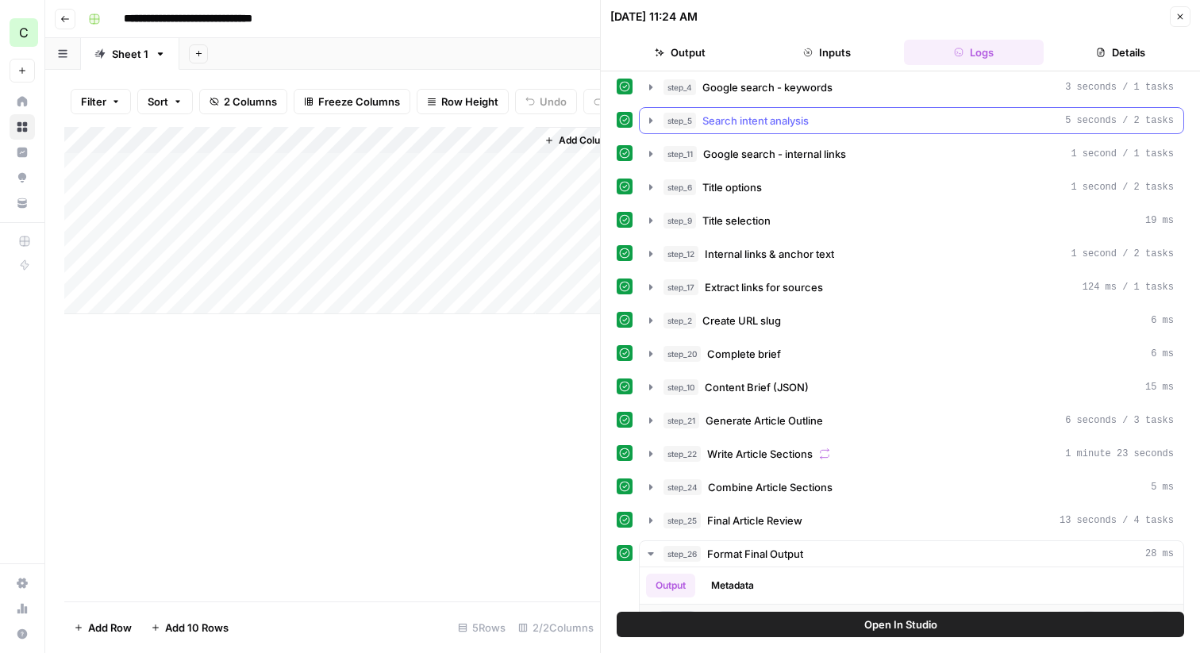
click at [649, 122] on icon "button" at bounding box center [650, 120] width 3 height 6
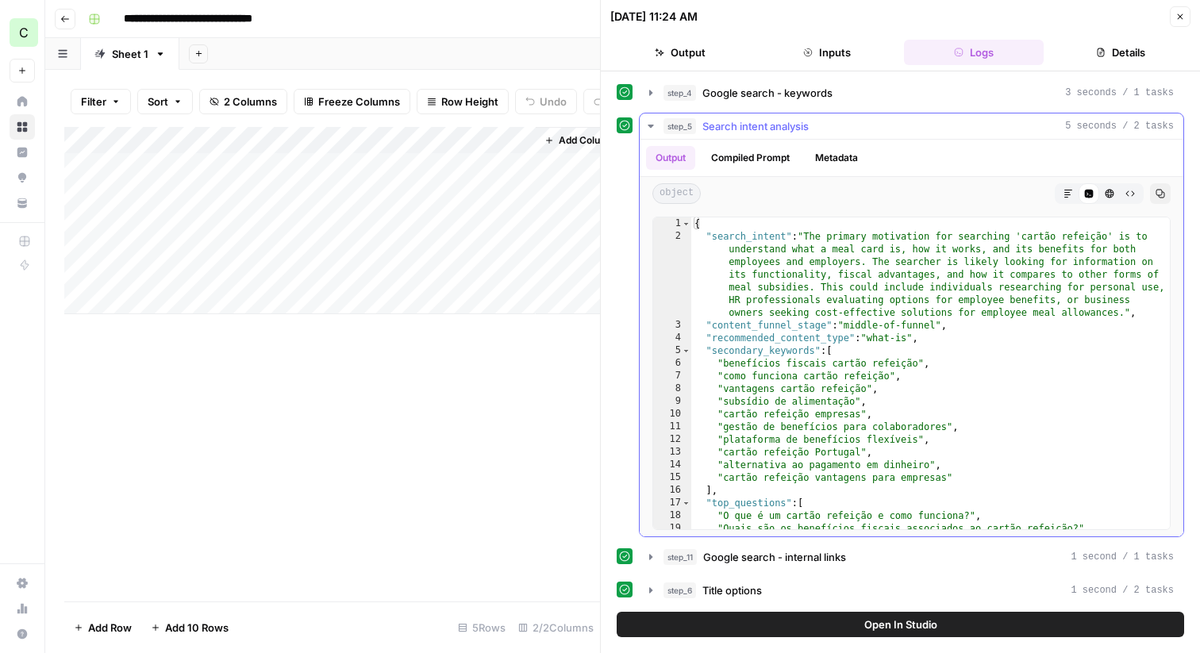
scroll to position [0, 0]
type textarea "**********"
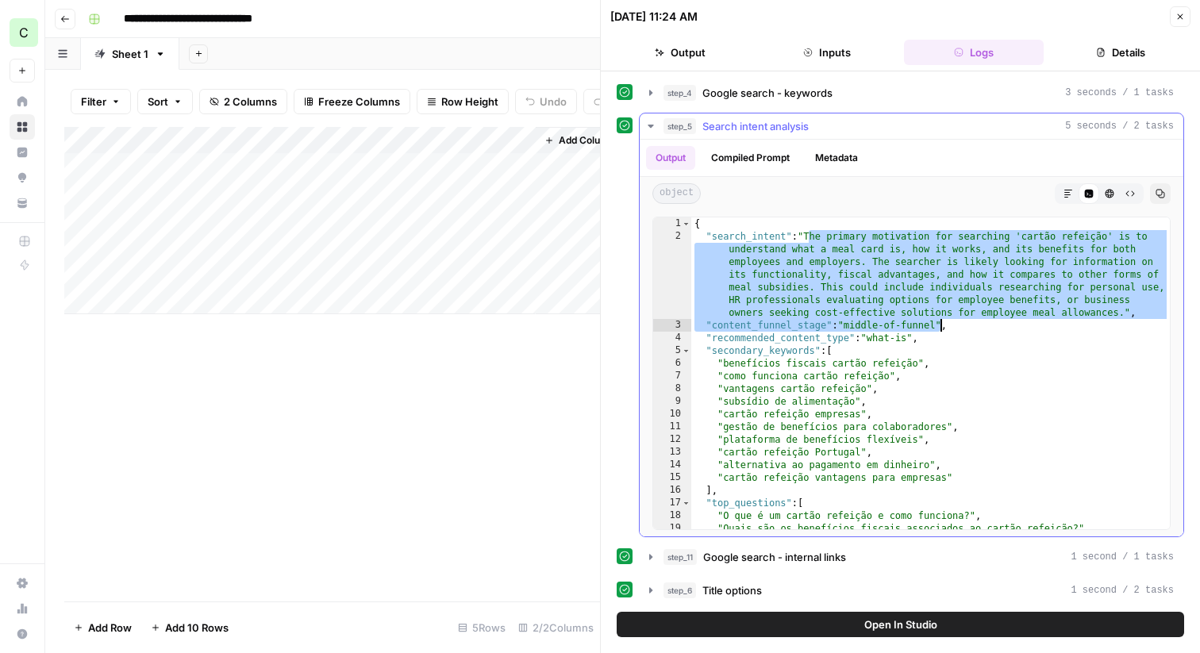
drag, startPoint x: 806, startPoint y: 234, endPoint x: 954, endPoint y: 328, distance: 175.2
click at [954, 328] on div "{ "search_intent" : "The primary motivation for searching 'cartão refeição' is …" at bounding box center [930, 392] width 478 height 350
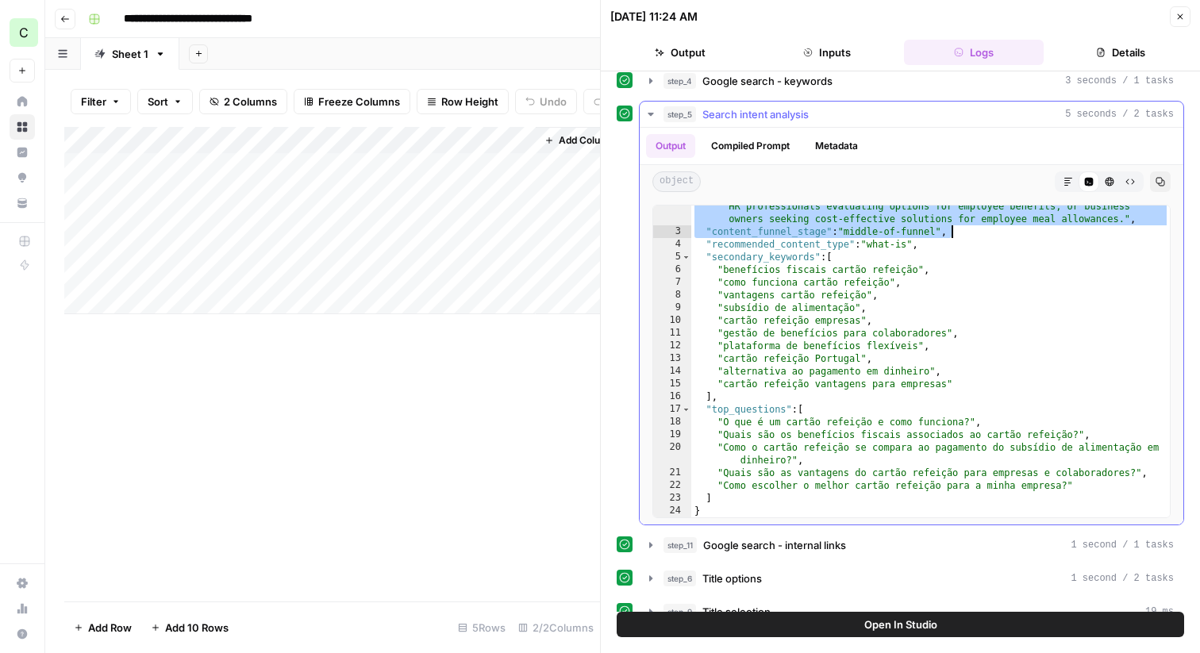
scroll to position [24, 0]
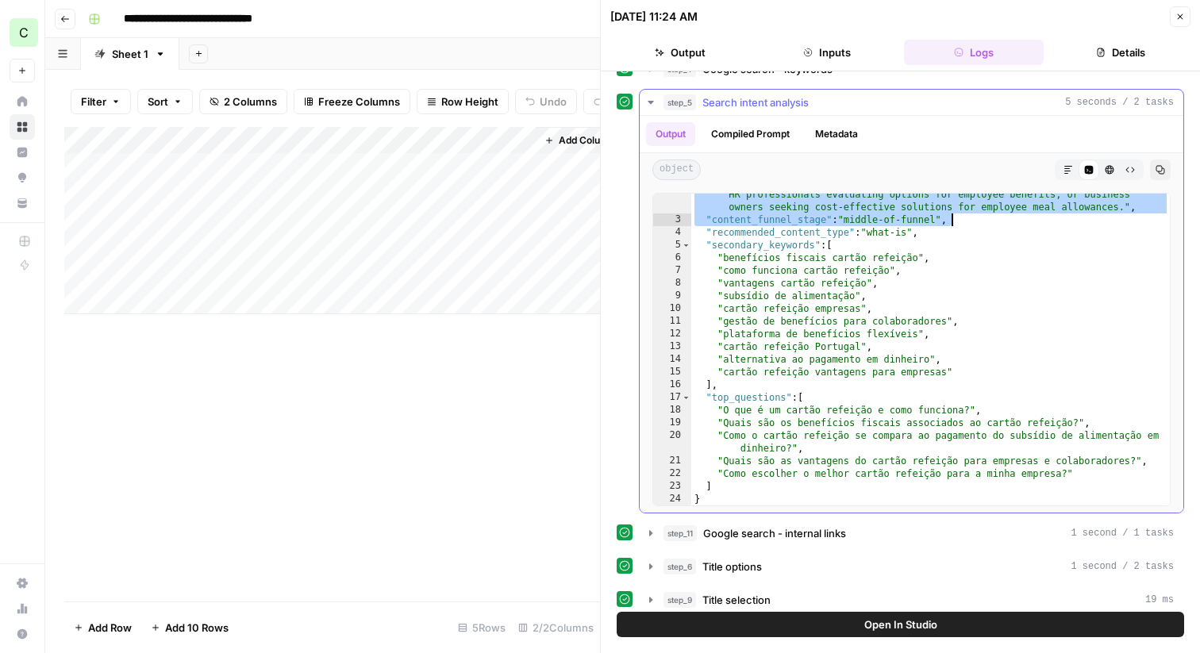
click at [772, 391] on div ""search_intent" : "The primary motivation for searching 'cartão refeição' is to…" at bounding box center [930, 331] width 478 height 413
type textarea "**********"
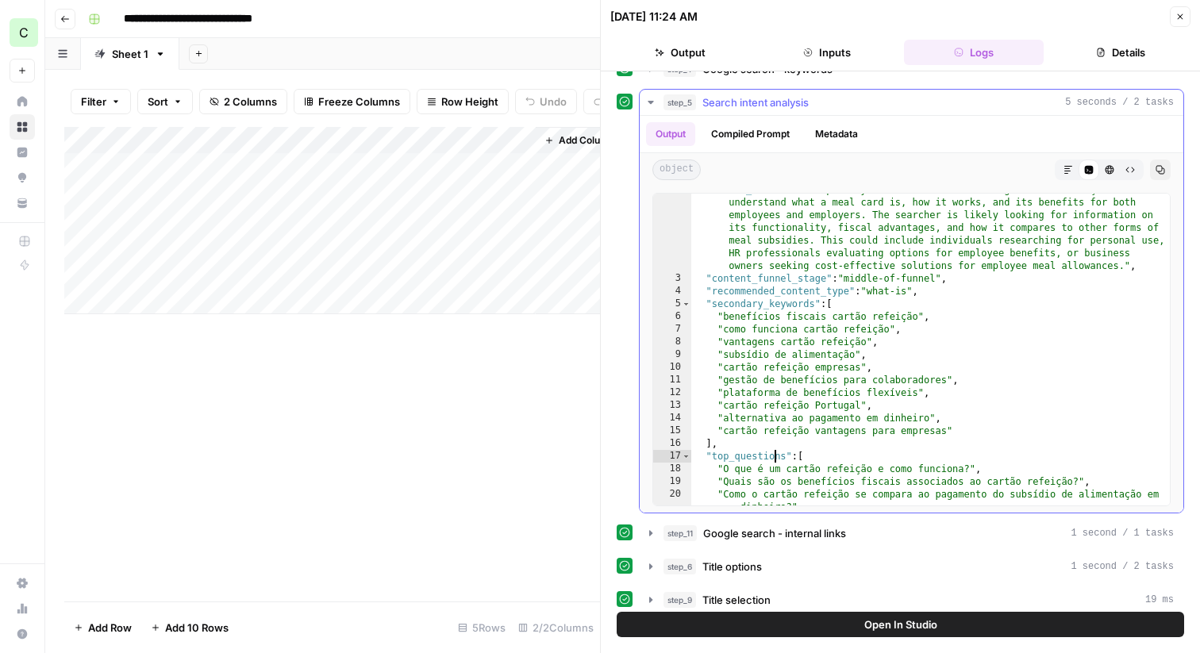
scroll to position [0, 0]
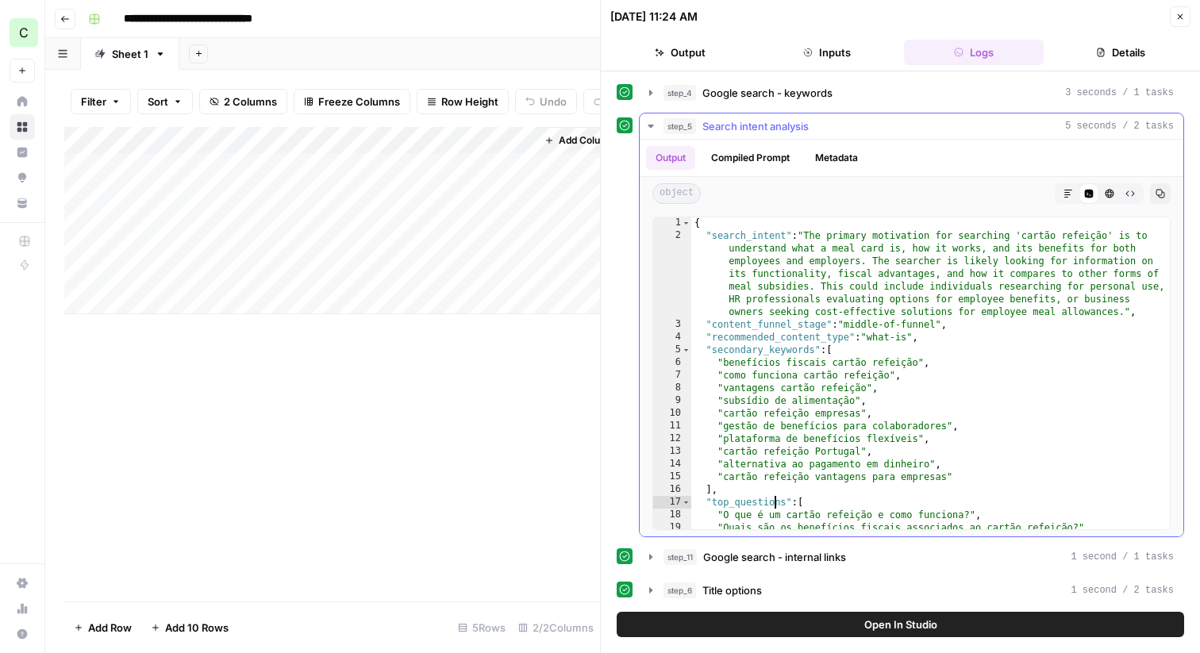
click at [650, 127] on icon "button" at bounding box center [650, 126] width 13 height 13
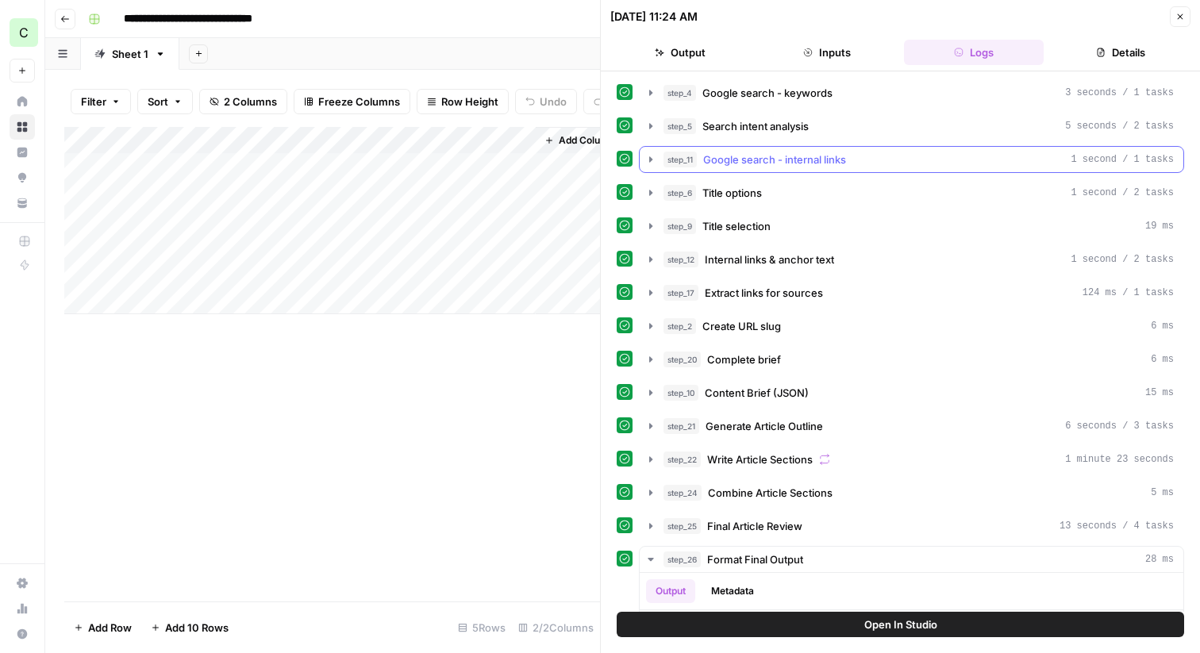
click at [651, 159] on icon "button" at bounding box center [650, 159] width 3 height 6
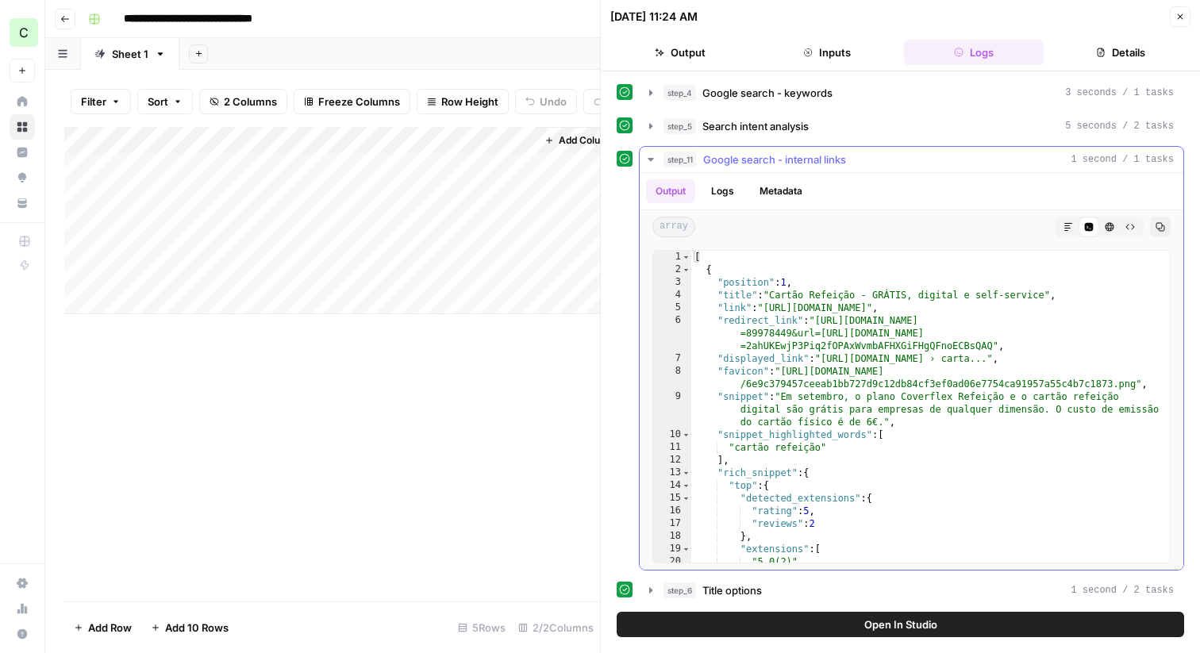
click at [797, 305] on div "[ { "position" : 1 , "title" : "Cartão Refeição - GRÁTIS, digital e self-servic…" at bounding box center [930, 419] width 478 height 337
drag, startPoint x: 785, startPoint y: 297, endPoint x: 1010, endPoint y: 298, distance: 225.3
click at [1010, 298] on div "[ { "position" : 1 , "title" : "Cartão Refeição - GRÁTIS, digital e self-servic…" at bounding box center [930, 419] width 478 height 337
click at [862, 302] on div "[ { "position" : 1 , "title" : "Cartão Refeição - GRÁTIS, digital e self-servic…" at bounding box center [930, 419] width 478 height 337
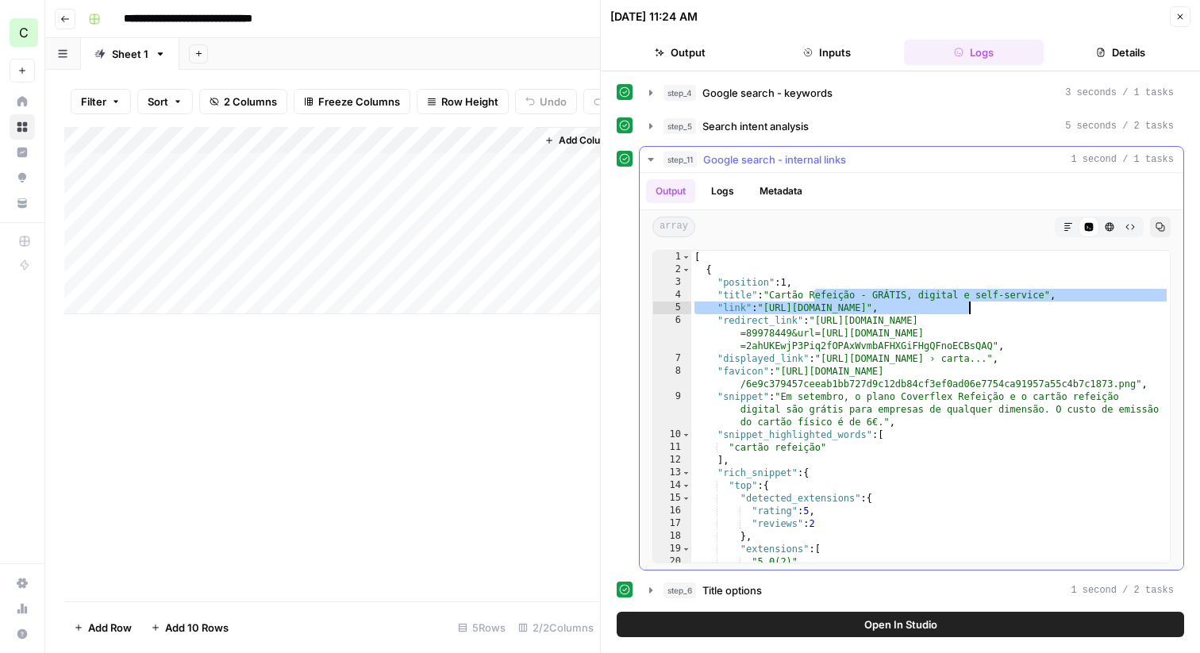
drag, startPoint x: 812, startPoint y: 290, endPoint x: 970, endPoint y: 304, distance: 159.3
click at [970, 304] on div "[ { "position" : 1 , "title" : "Cartão Refeição - GRÁTIS, digital e self-servic…" at bounding box center [930, 419] width 478 height 337
click at [889, 315] on div "[ { "position" : 1 , "title" : "Cartão Refeição - GRÁTIS, digital e self-servic…" at bounding box center [930, 419] width 478 height 337
type textarea "**********"
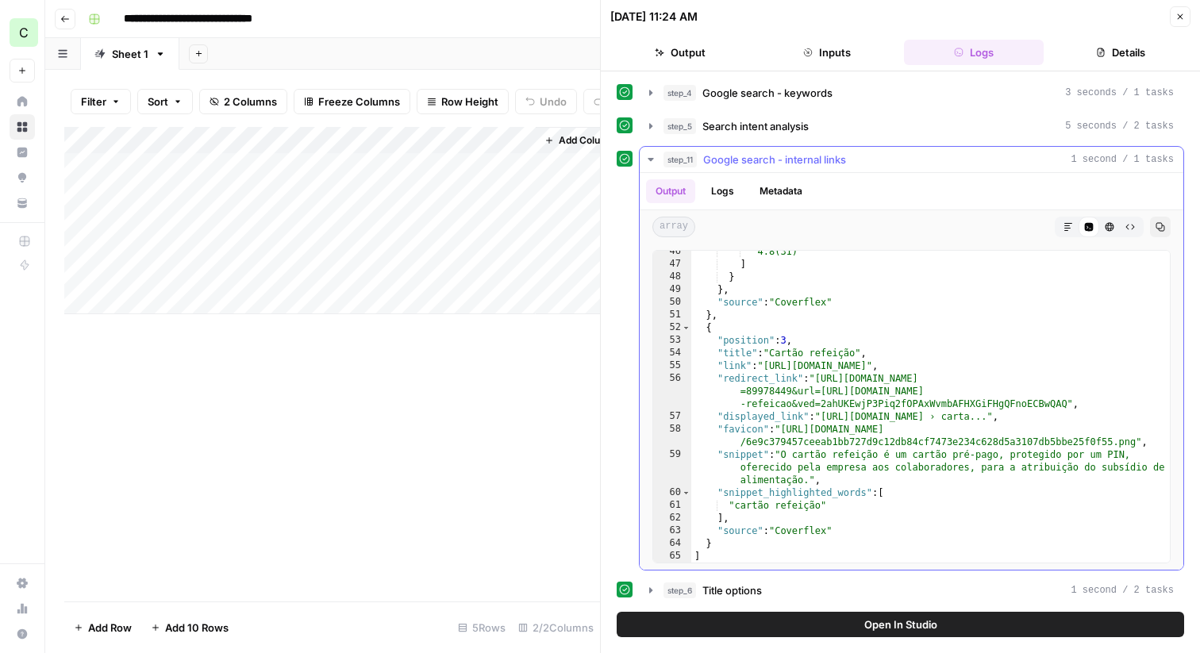
scroll to position [716, 0]
click at [647, 158] on icon "button" at bounding box center [650, 159] width 6 height 3
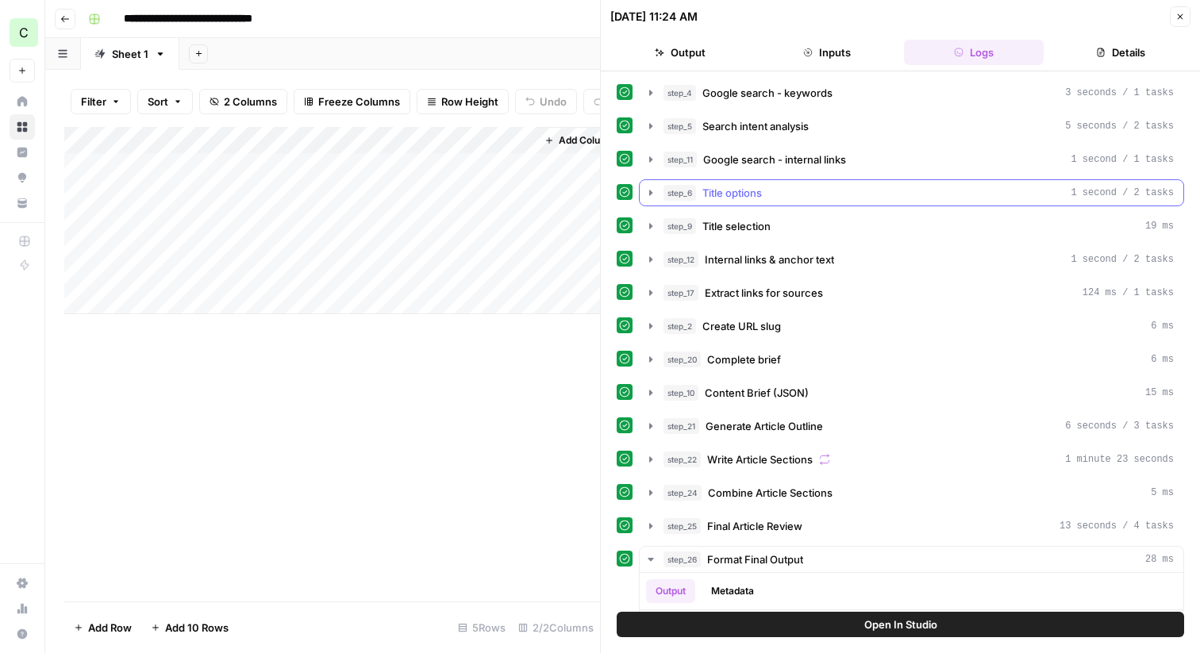
click at [654, 194] on icon "button" at bounding box center [650, 192] width 13 height 13
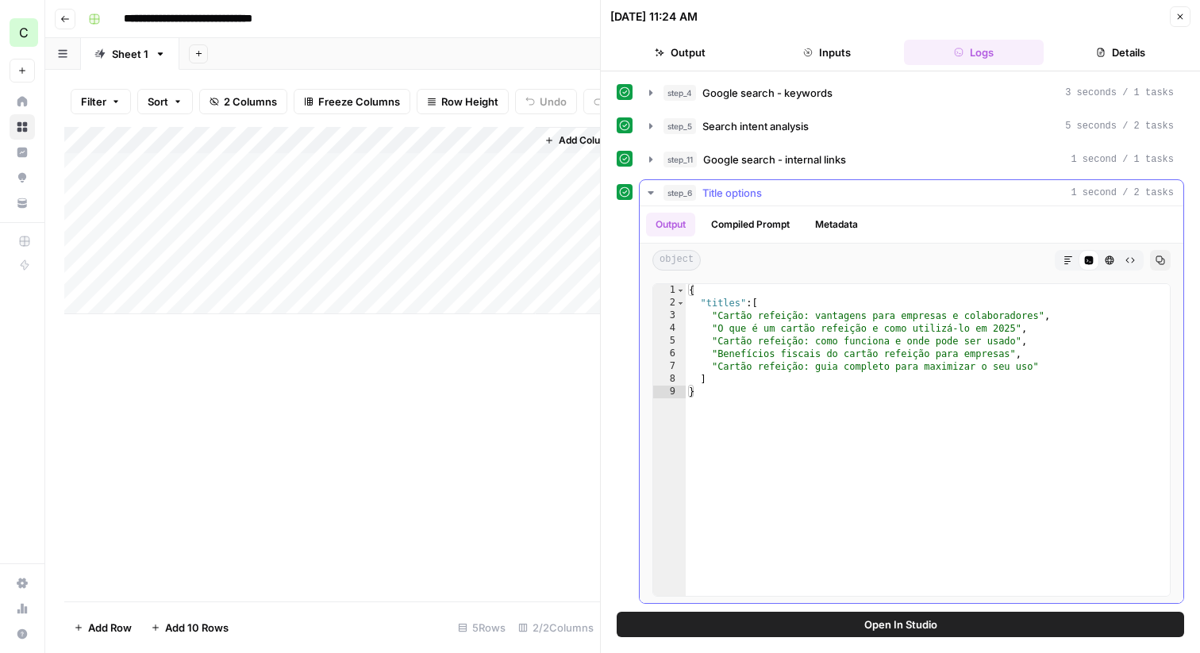
click at [653, 194] on icon "button" at bounding box center [650, 192] width 13 height 13
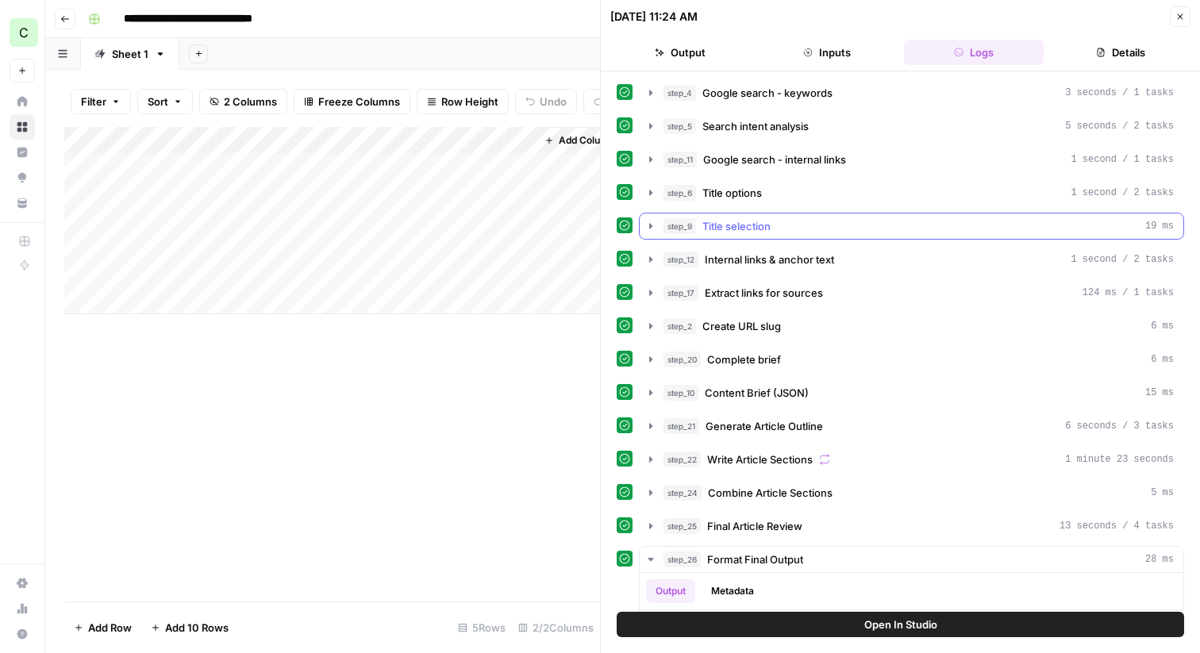
click at [653, 228] on icon "button" at bounding box center [650, 226] width 13 height 13
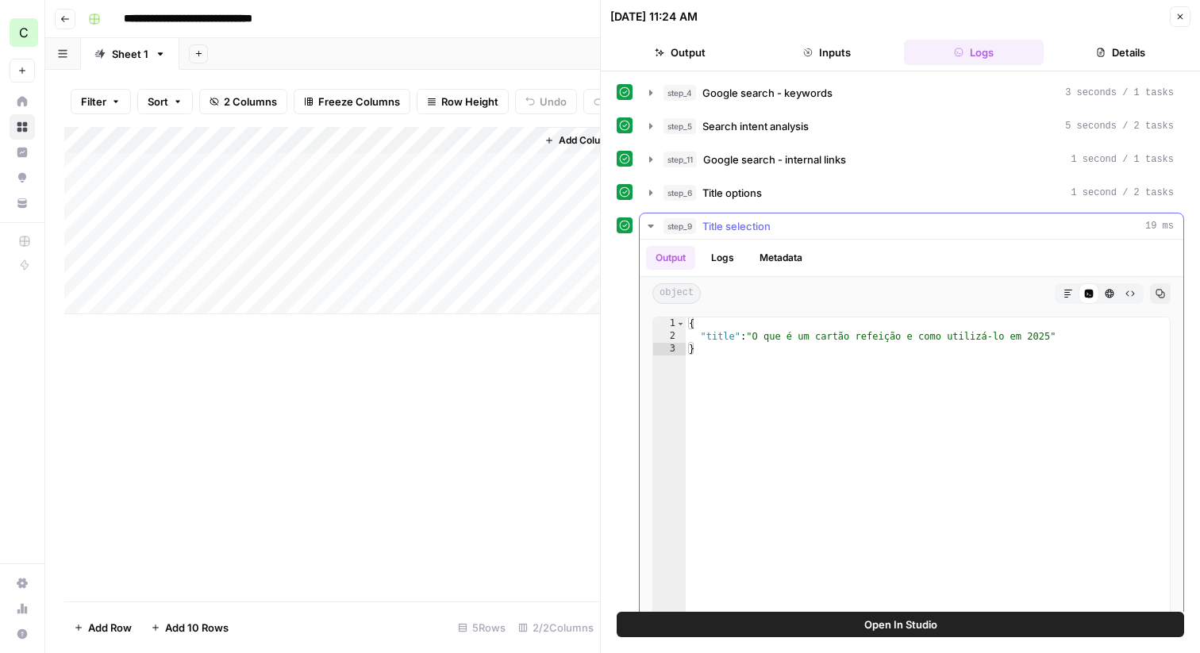
click at [653, 228] on icon "button" at bounding box center [650, 226] width 13 height 13
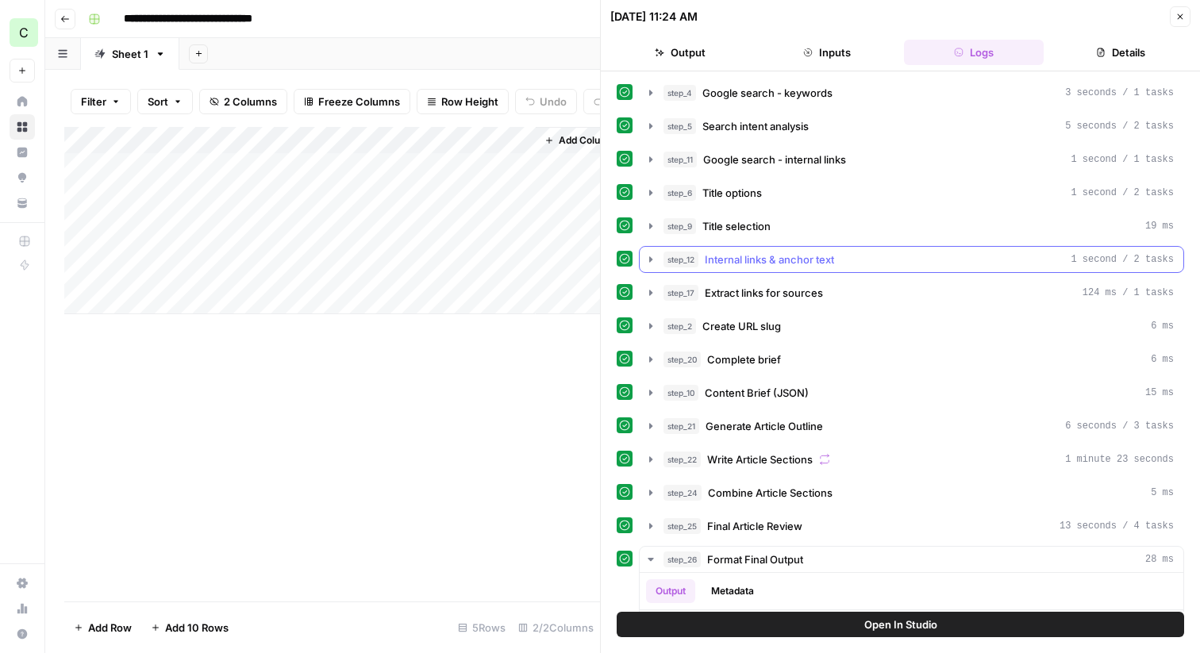
click at [652, 260] on icon "button" at bounding box center [650, 259] width 13 height 13
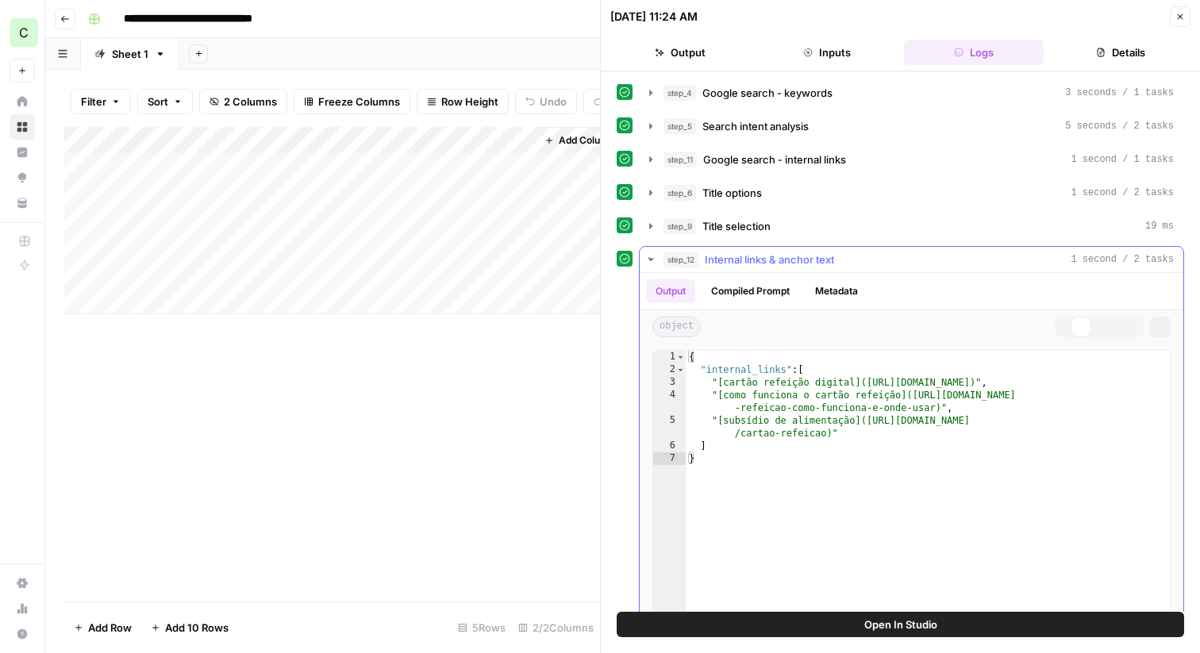
click at [652, 260] on icon "button" at bounding box center [650, 259] width 15 height 15
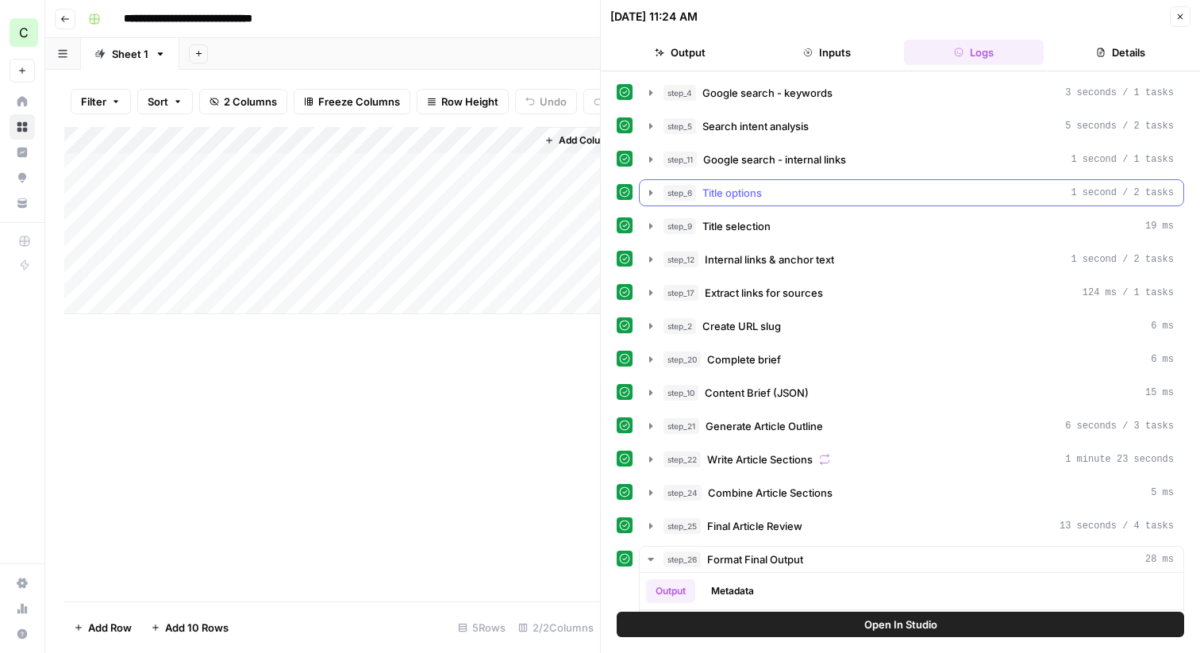
click at [642, 189] on button "step_6 Title options 1 second / 2 tasks" at bounding box center [912, 192] width 544 height 25
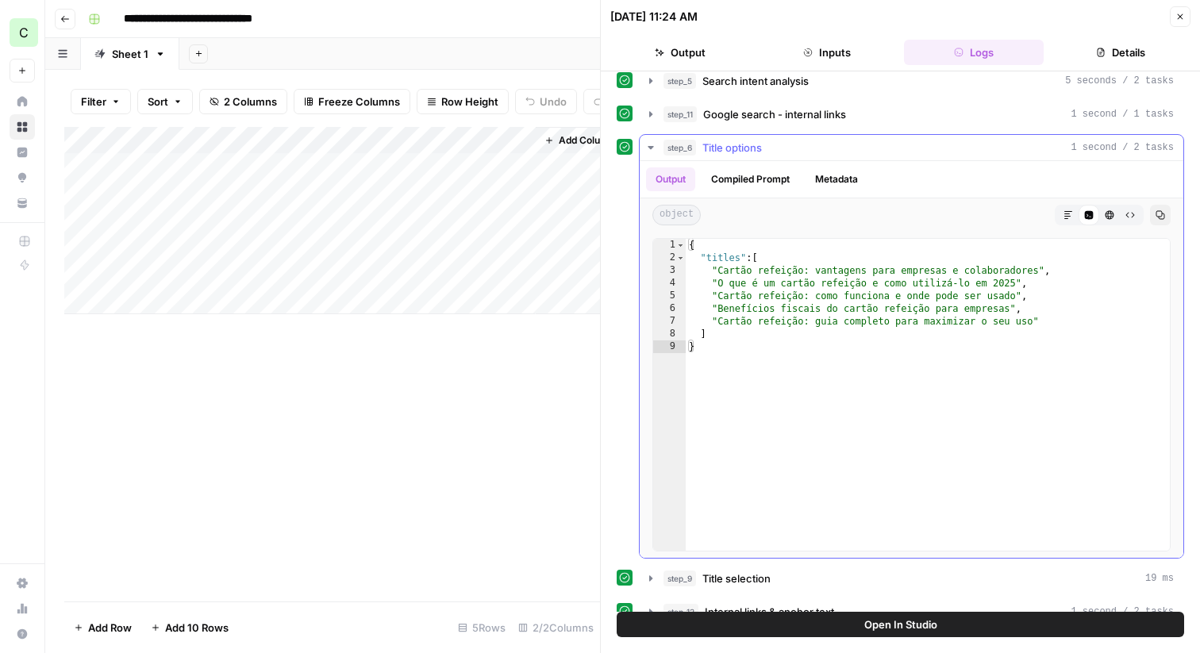
scroll to position [48, 0]
click at [743, 184] on button "Compiled Prompt" at bounding box center [750, 177] width 98 height 24
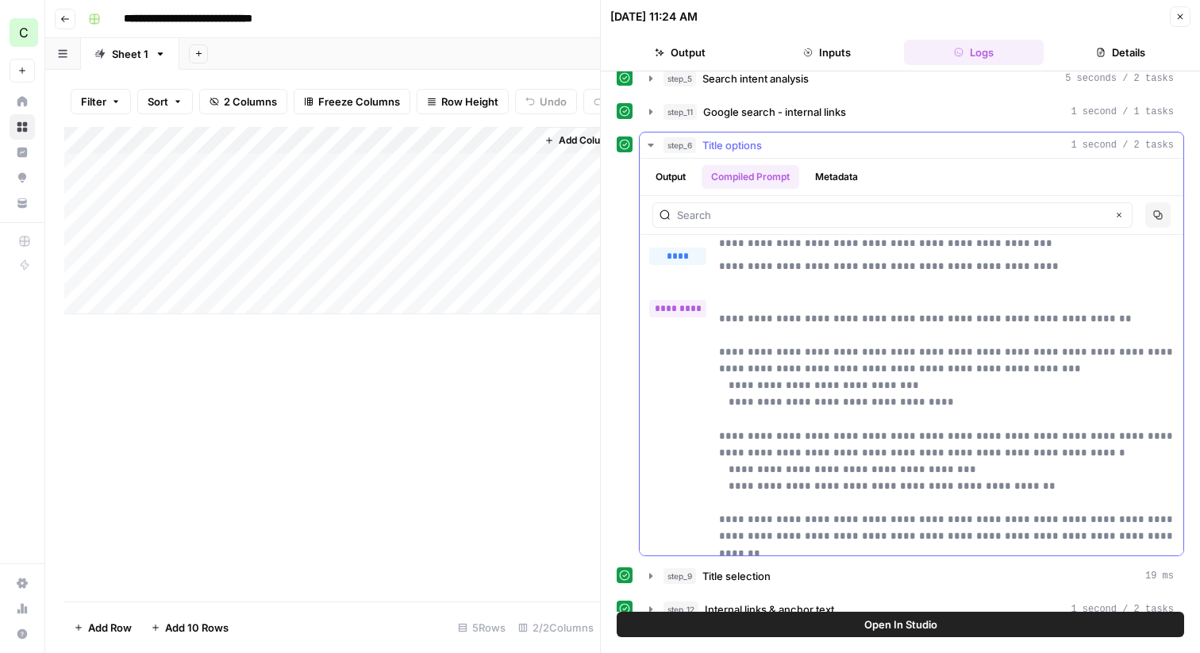
scroll to position [0, 0]
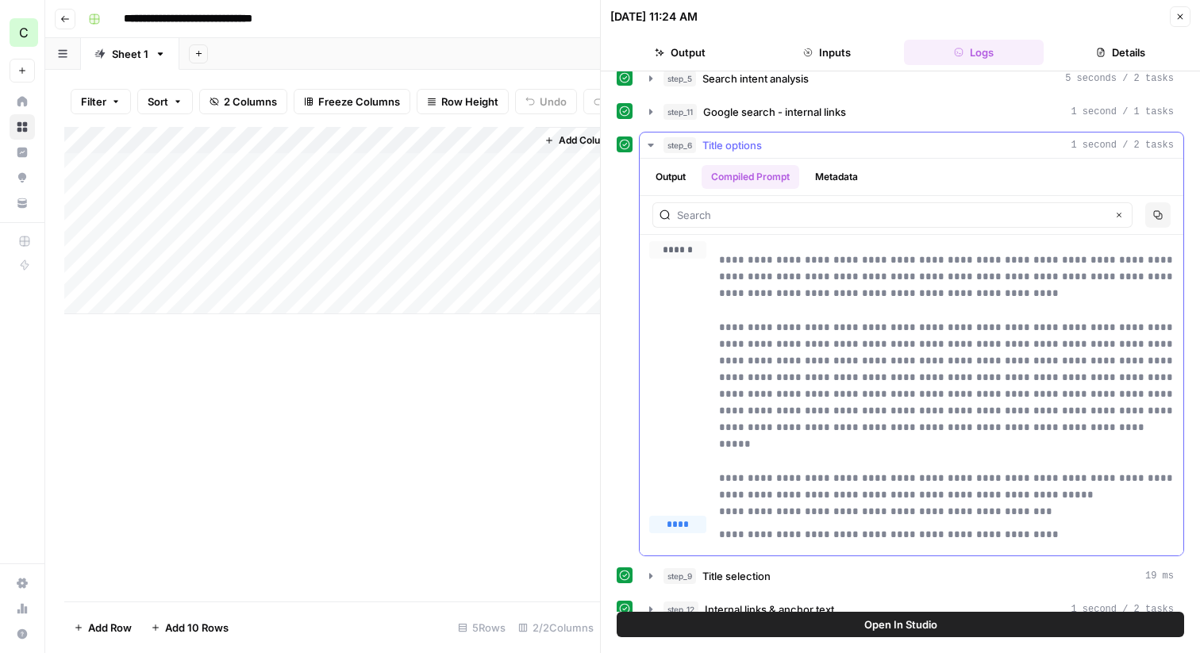
click at [678, 179] on button "Output" at bounding box center [670, 177] width 49 height 24
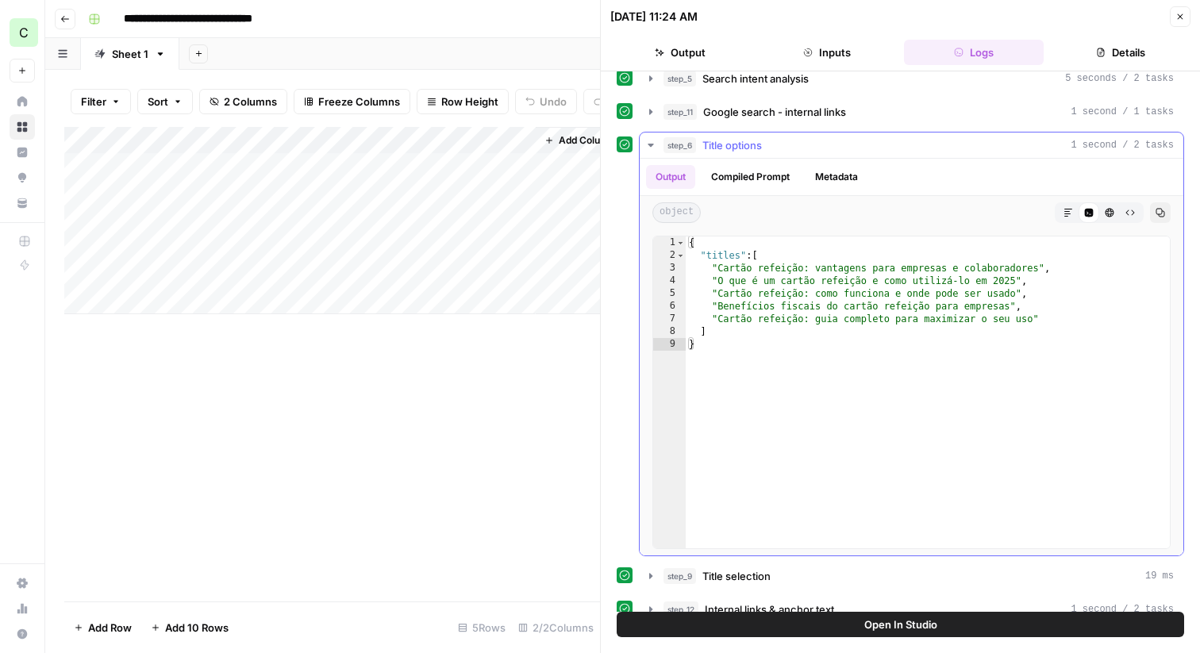
click at [647, 144] on icon "button" at bounding box center [650, 145] width 6 height 3
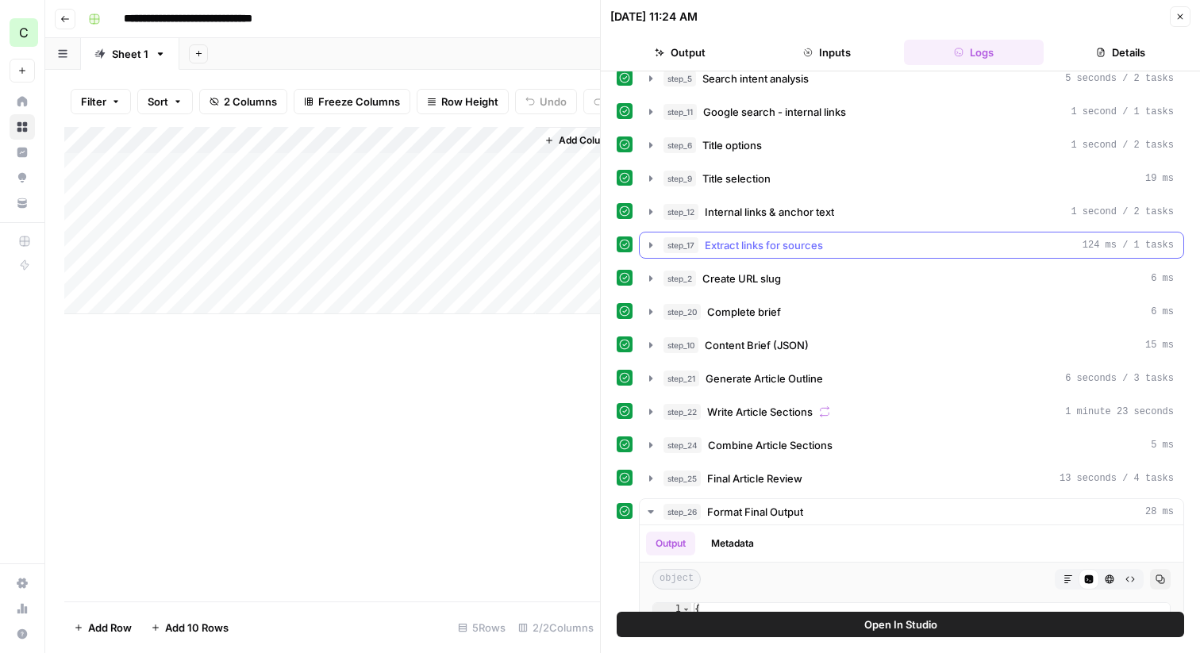
scroll to position [367, 0]
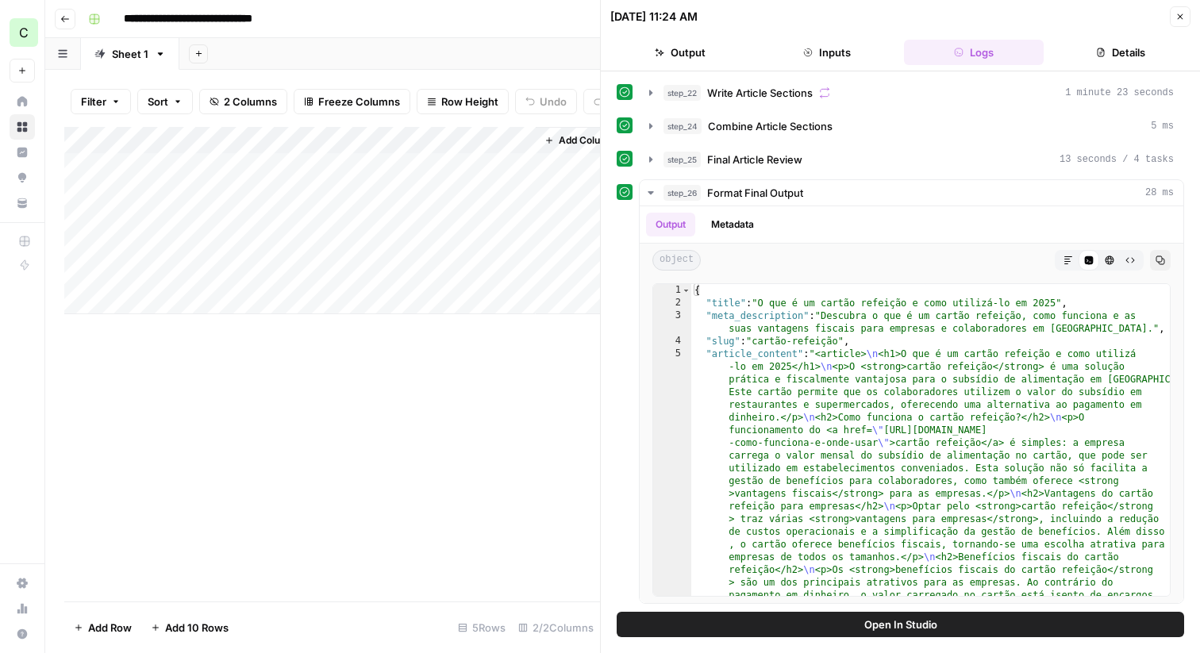
click at [690, 56] on button "Output" at bounding box center [680, 52] width 140 height 25
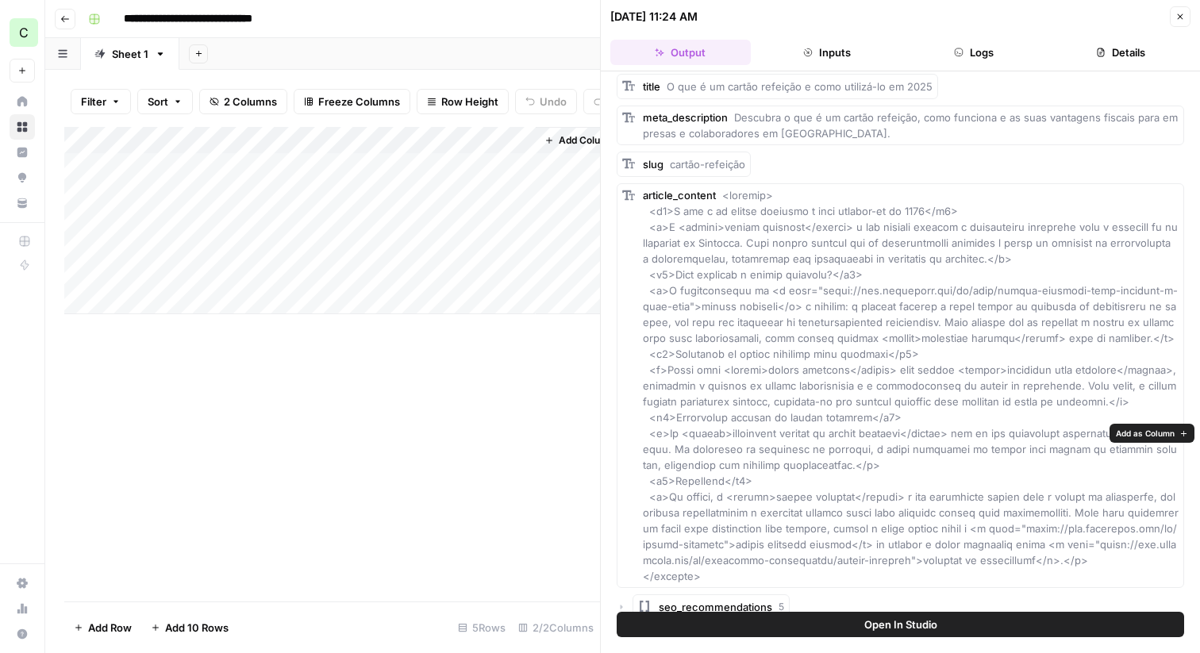
scroll to position [0, 0]
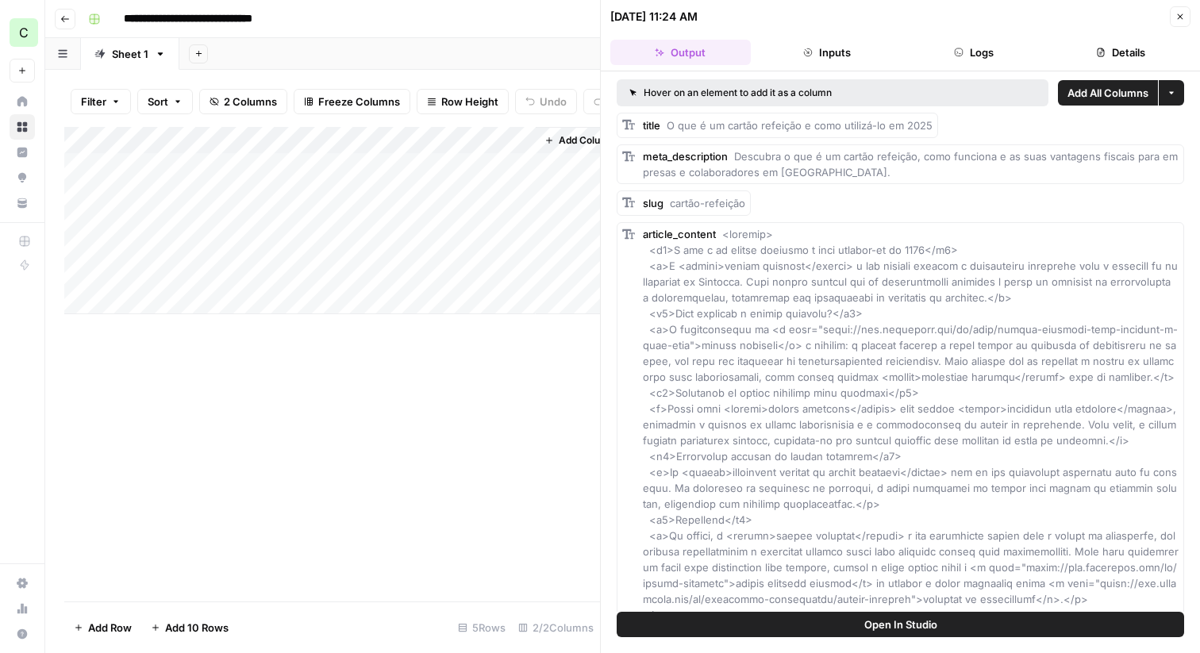
click at [677, 152] on span "meta_description" at bounding box center [685, 156] width 85 height 13
click at [699, 202] on span "cartão-refeição" at bounding box center [707, 203] width 75 height 13
click at [728, 289] on div "article_content" at bounding box center [911, 424] width 536 height 397
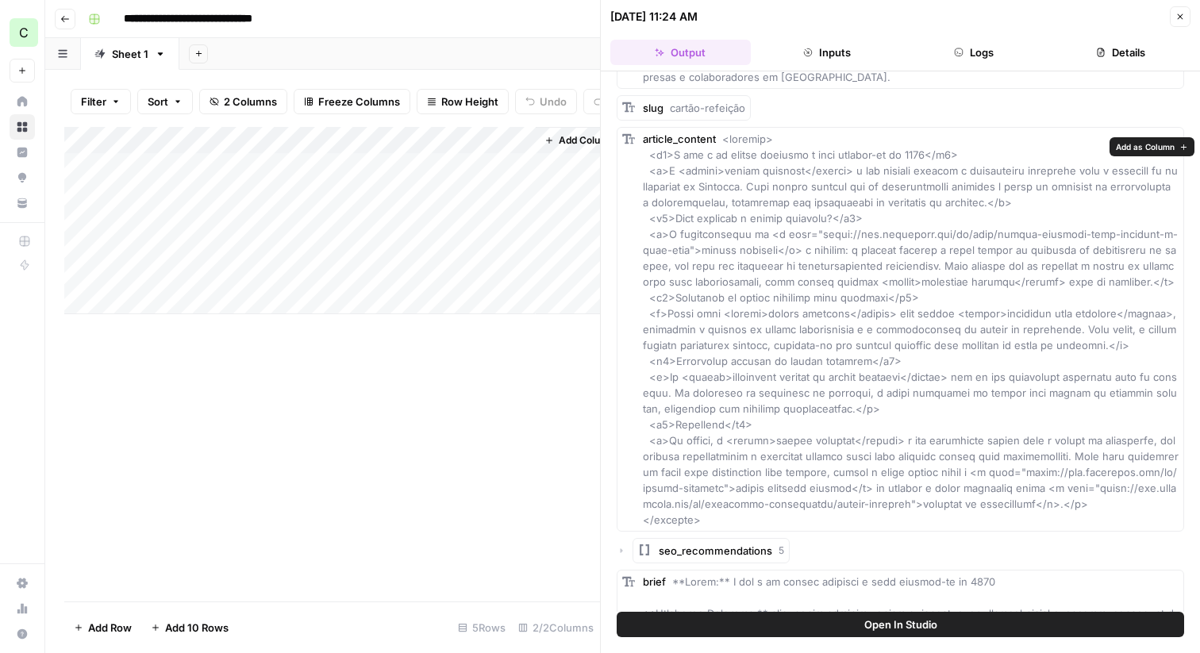
scroll to position [86, 0]
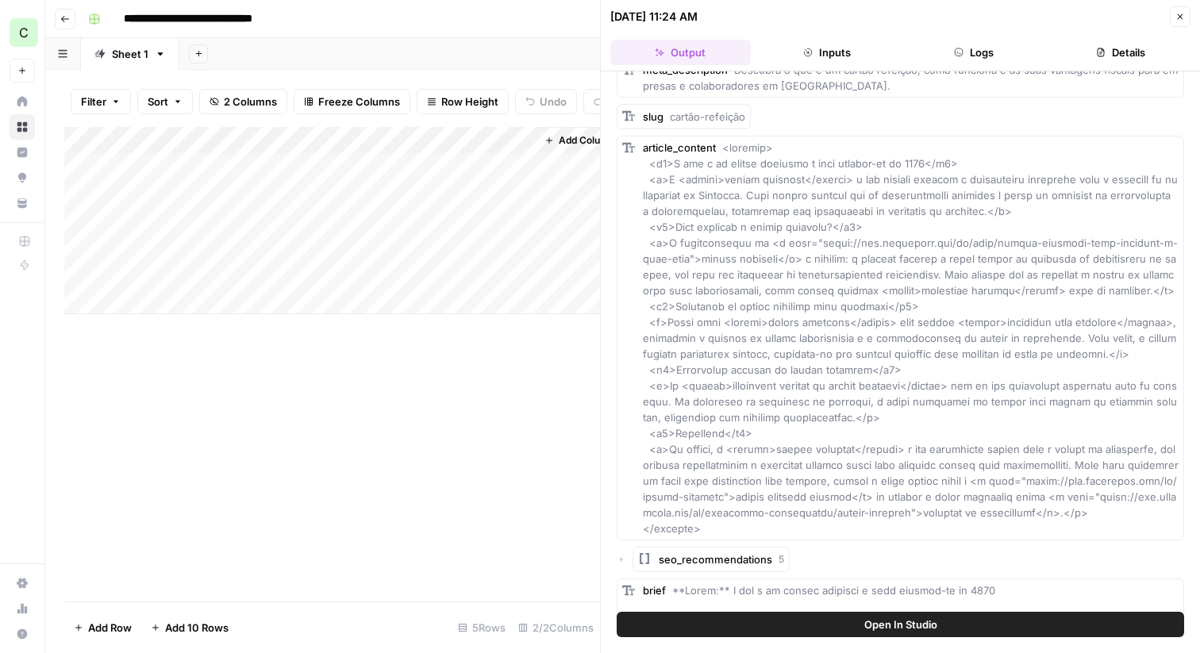
click at [1108, 53] on button "Details" at bounding box center [1120, 52] width 140 height 25
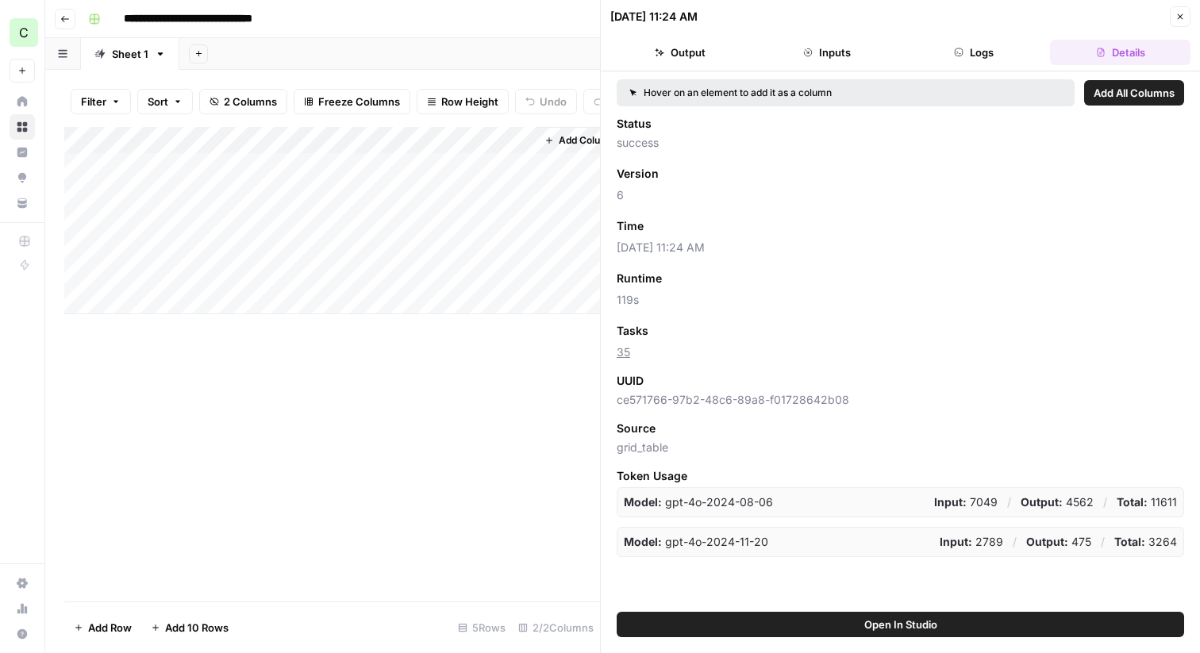
click at [690, 53] on button "Output" at bounding box center [680, 52] width 140 height 25
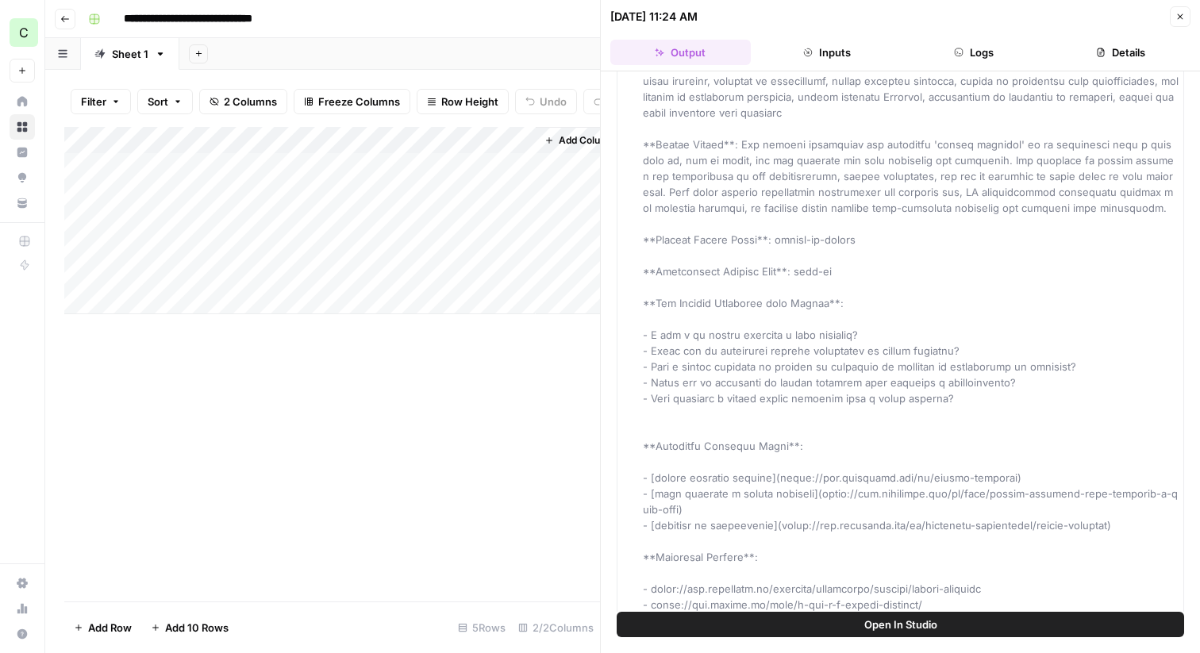
scroll to position [767, 0]
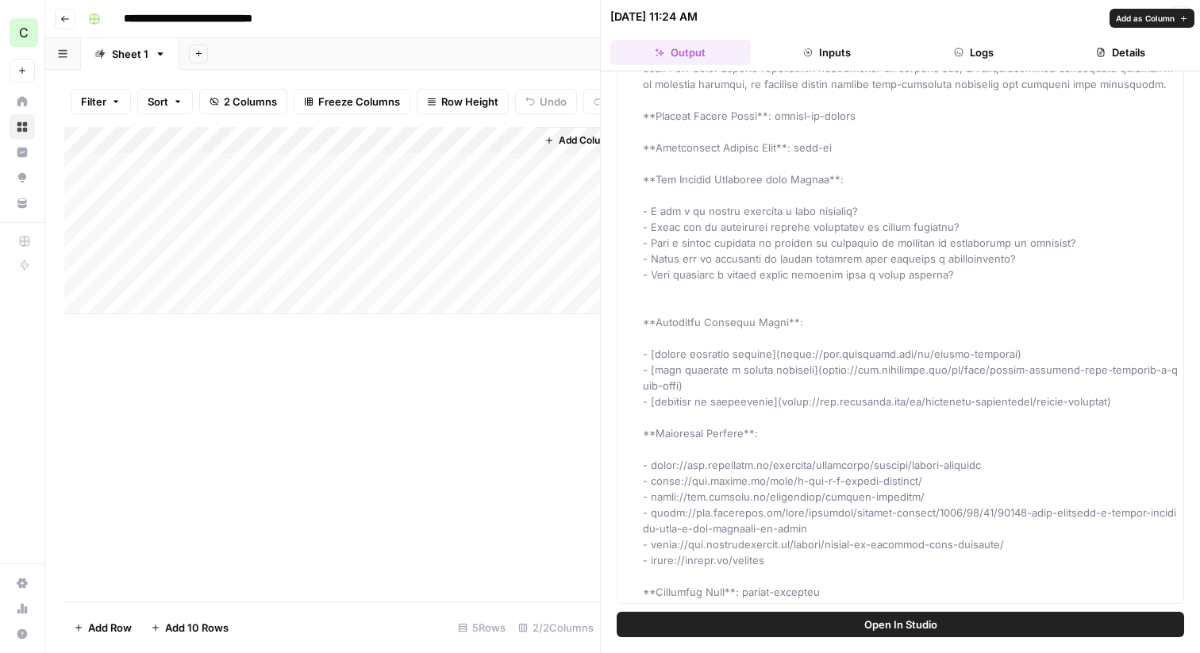
click at [960, 52] on icon "button" at bounding box center [959, 53] width 10 height 10
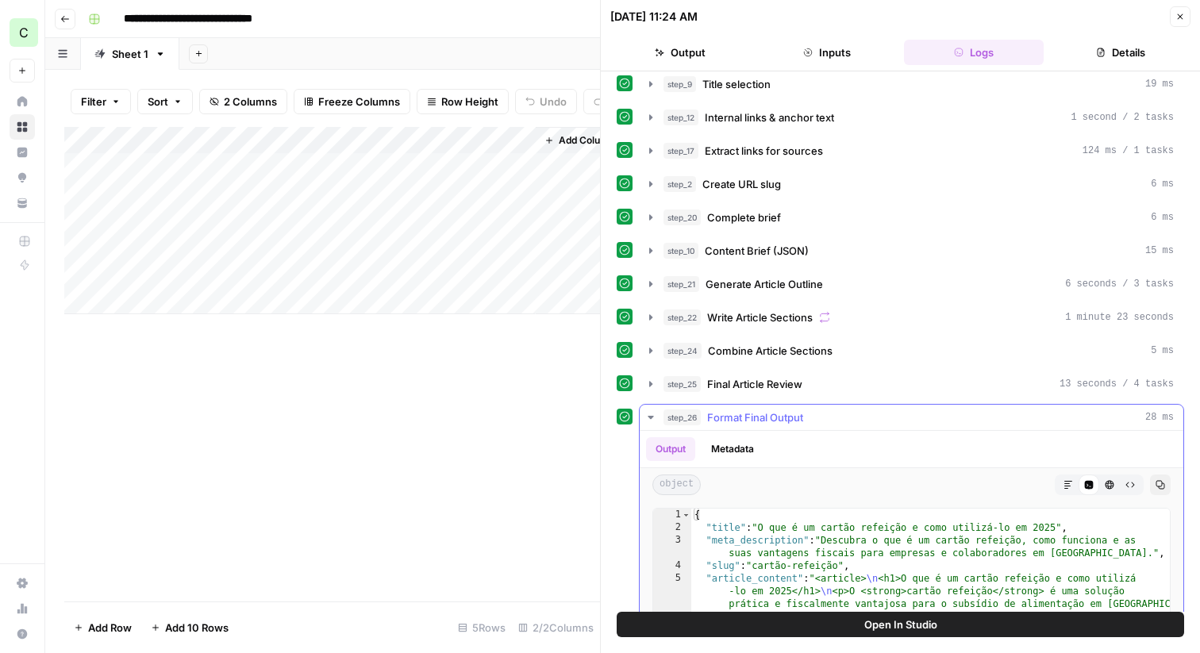
scroll to position [109, 0]
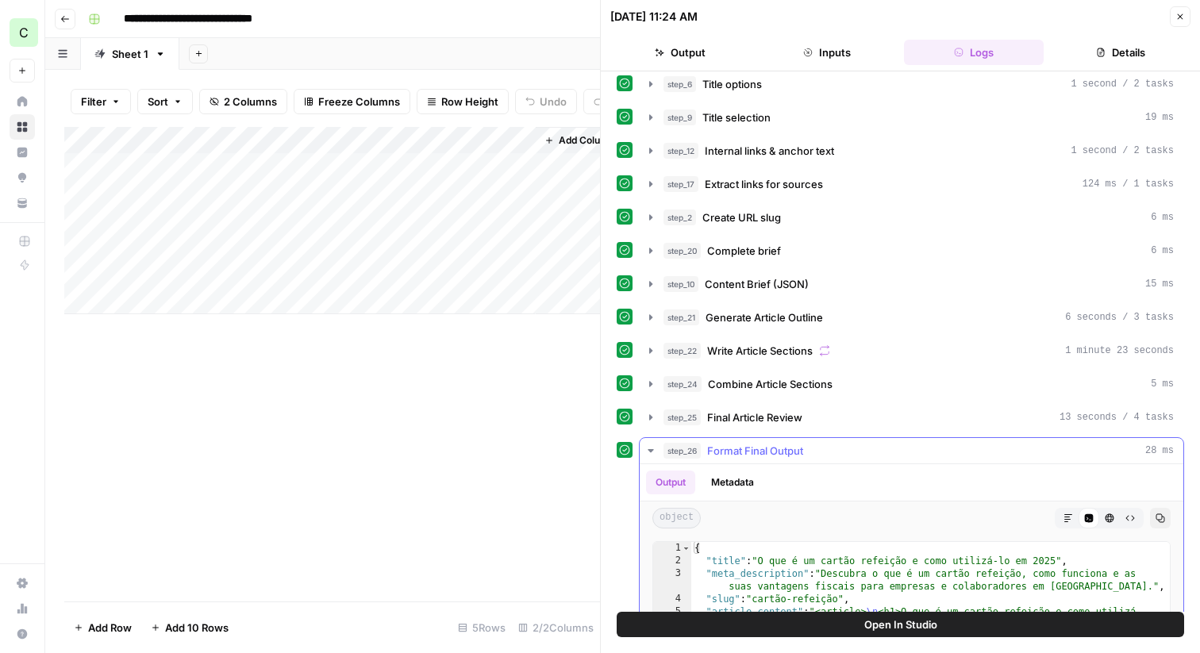
click at [642, 449] on button "step_26 Format Final Output 28 ms" at bounding box center [912, 450] width 544 height 25
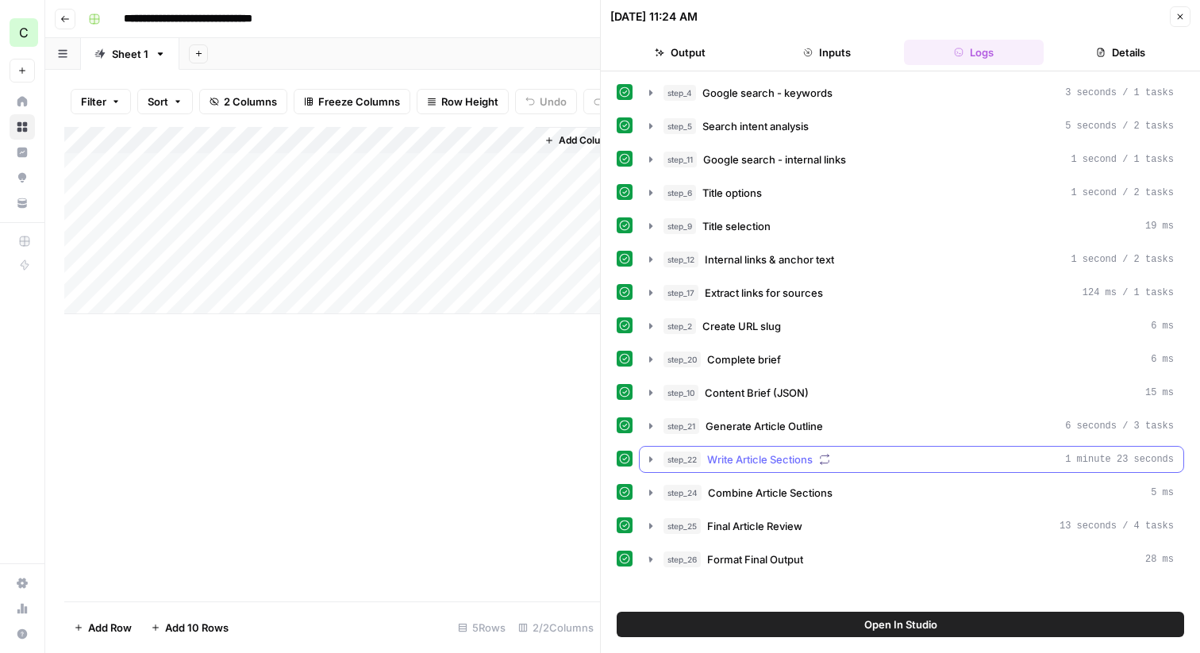
scroll to position [0, 0]
click at [1179, 12] on icon "button" at bounding box center [1180, 17] width 10 height 10
